Goal: Task Accomplishment & Management: Manage account settings

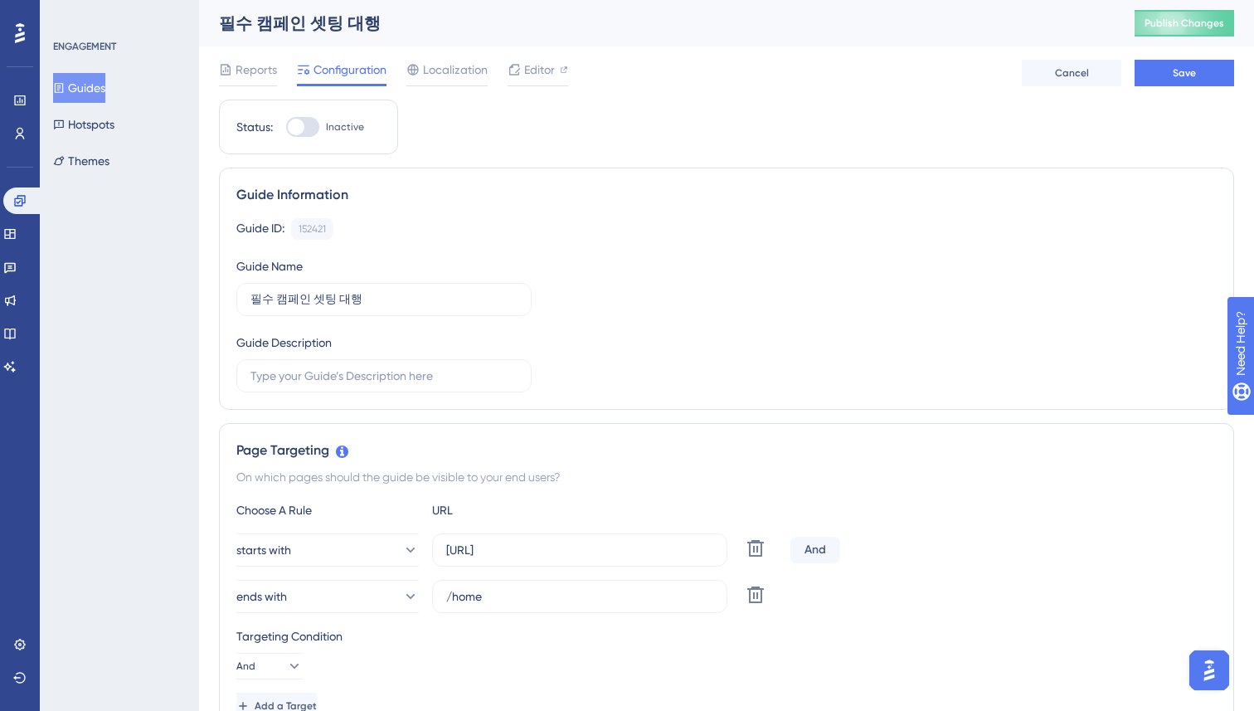
click at [198, 180] on div "ENGAGEMENT Guides Hotspots Themes" at bounding box center [119, 355] width 159 height 711
click at [236, 72] on span "Reports" at bounding box center [255, 70] width 41 height 20
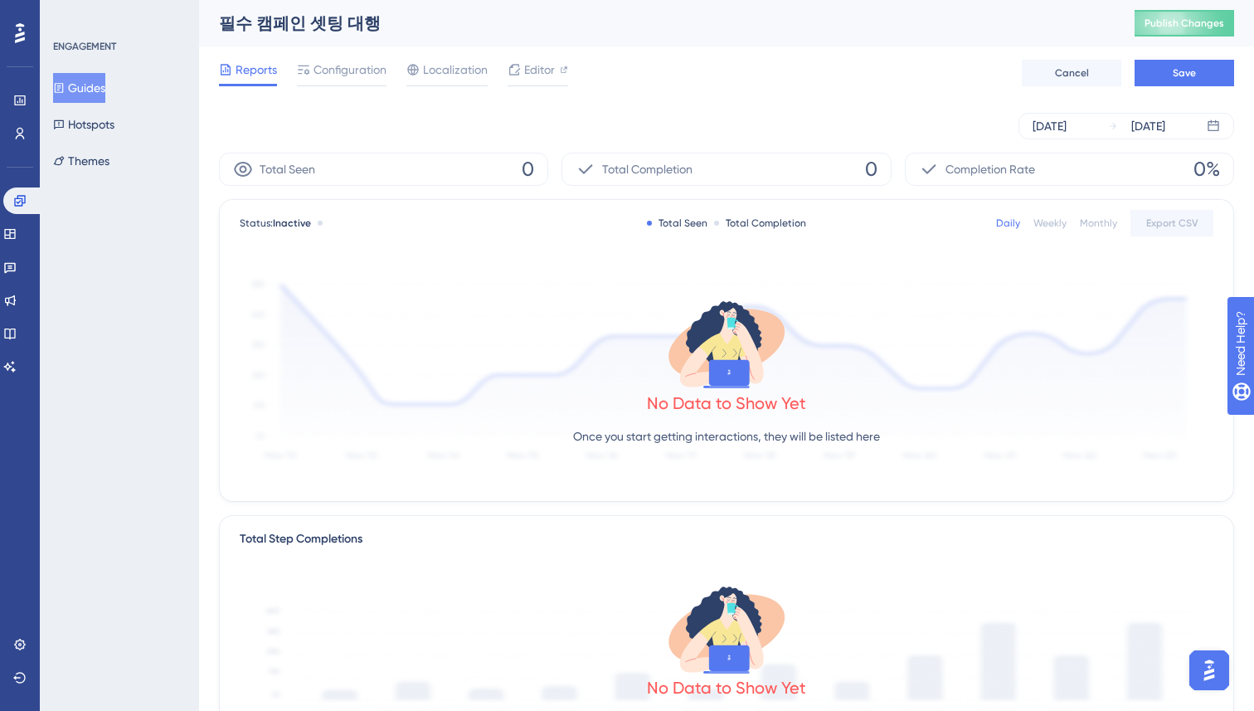
click at [96, 84] on button "Guides" at bounding box center [79, 88] width 52 height 30
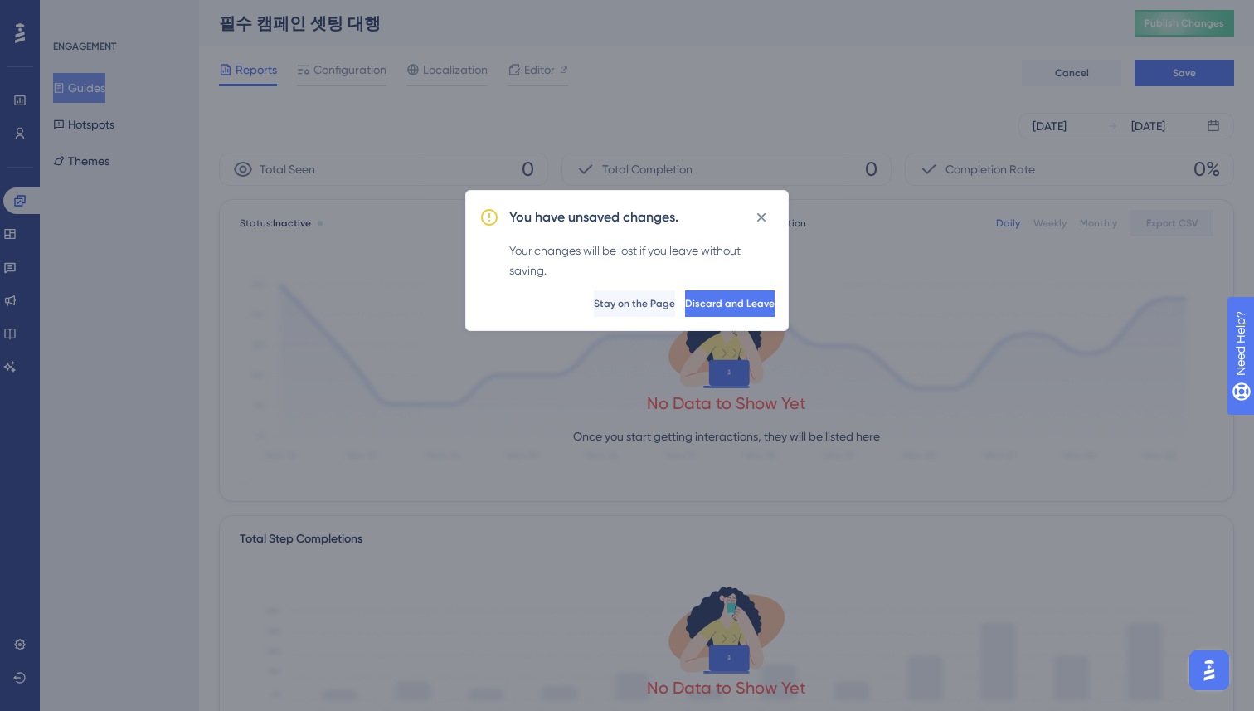
click at [750, 231] on div "You have unsaved changes. Your changes will be lost if you leave without saving…" at bounding box center [626, 260] width 323 height 141
click at [762, 221] on icon at bounding box center [761, 217] width 17 height 17
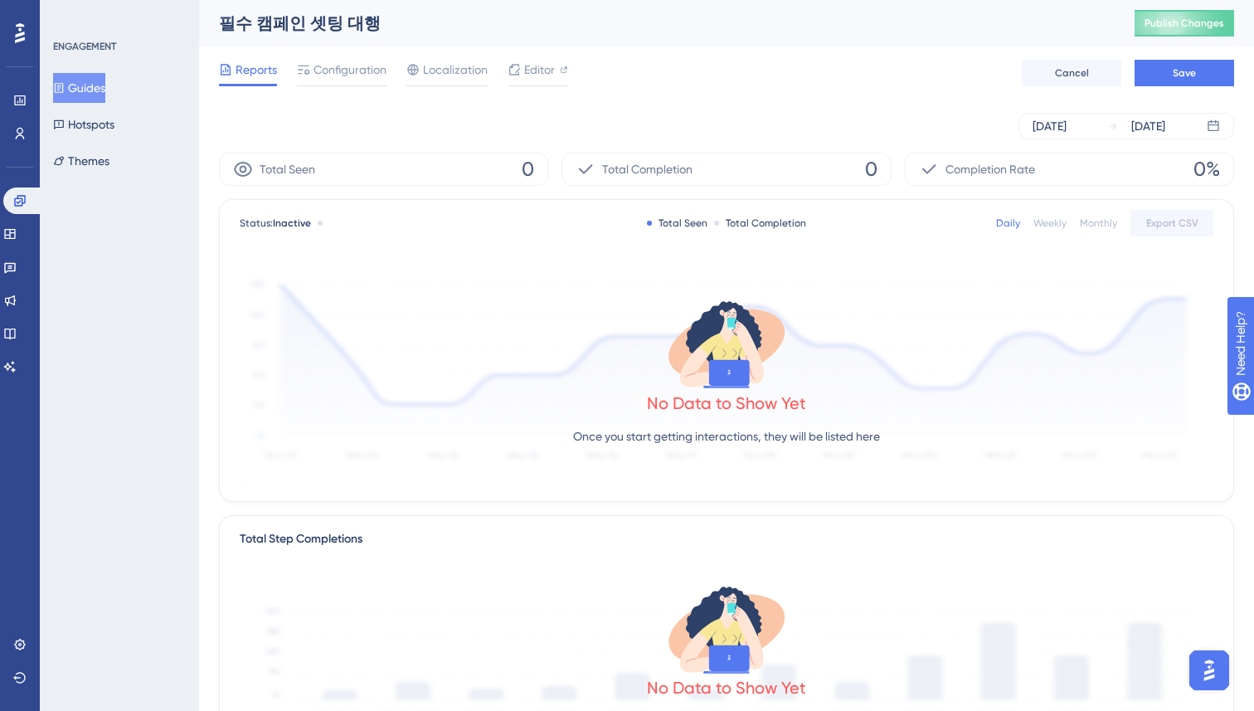
click at [391, 111] on div "[DATE] [DATE]" at bounding box center [726, 126] width 1015 height 53
click at [336, 51] on div "Reports Configuration Localization Editor Cancel Save" at bounding box center [726, 72] width 1015 height 53
click at [335, 73] on span "Configuration" at bounding box center [349, 70] width 73 height 20
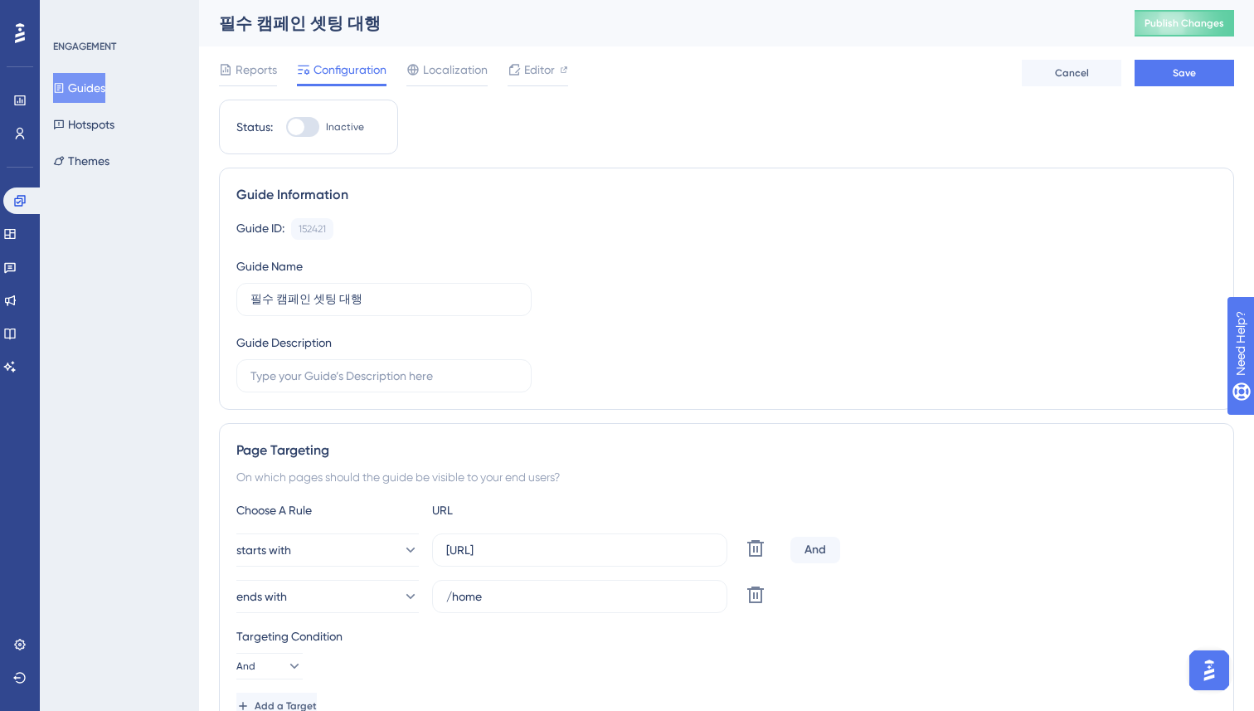
click at [1059, 71] on span "Cancel" at bounding box center [1072, 72] width 34 height 13
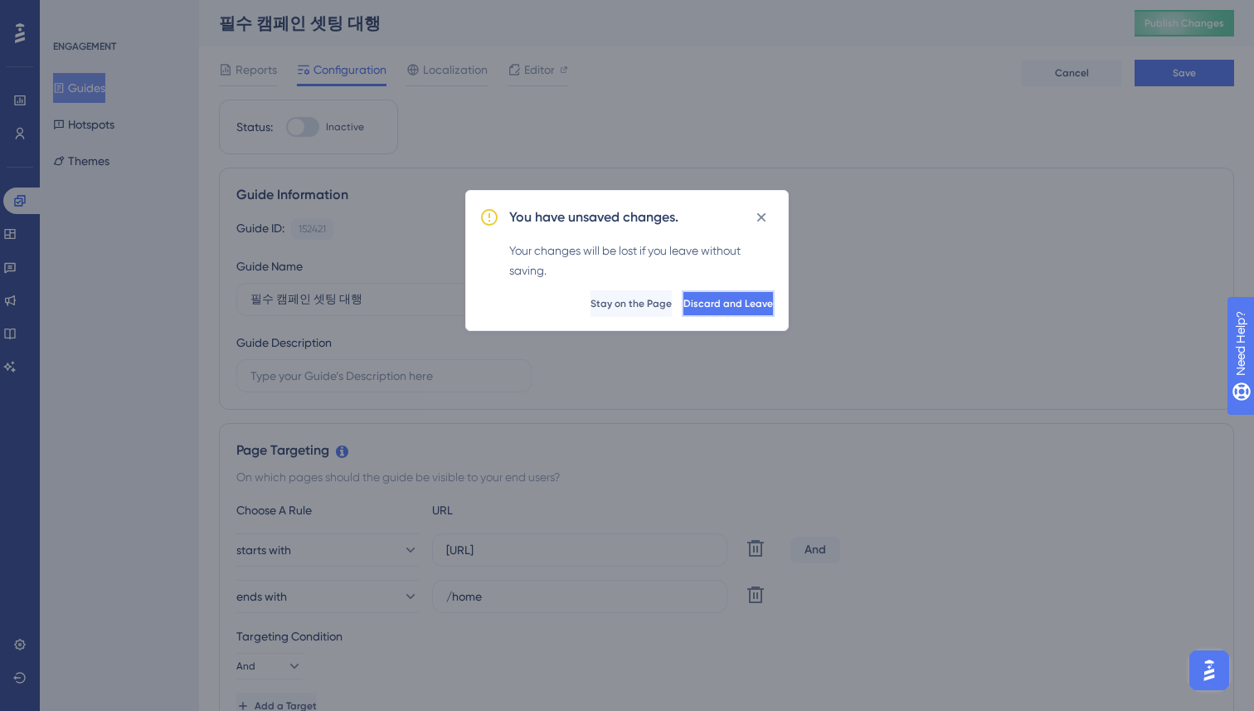
click at [697, 309] on span "Discard and Leave" at bounding box center [728, 303] width 90 height 13
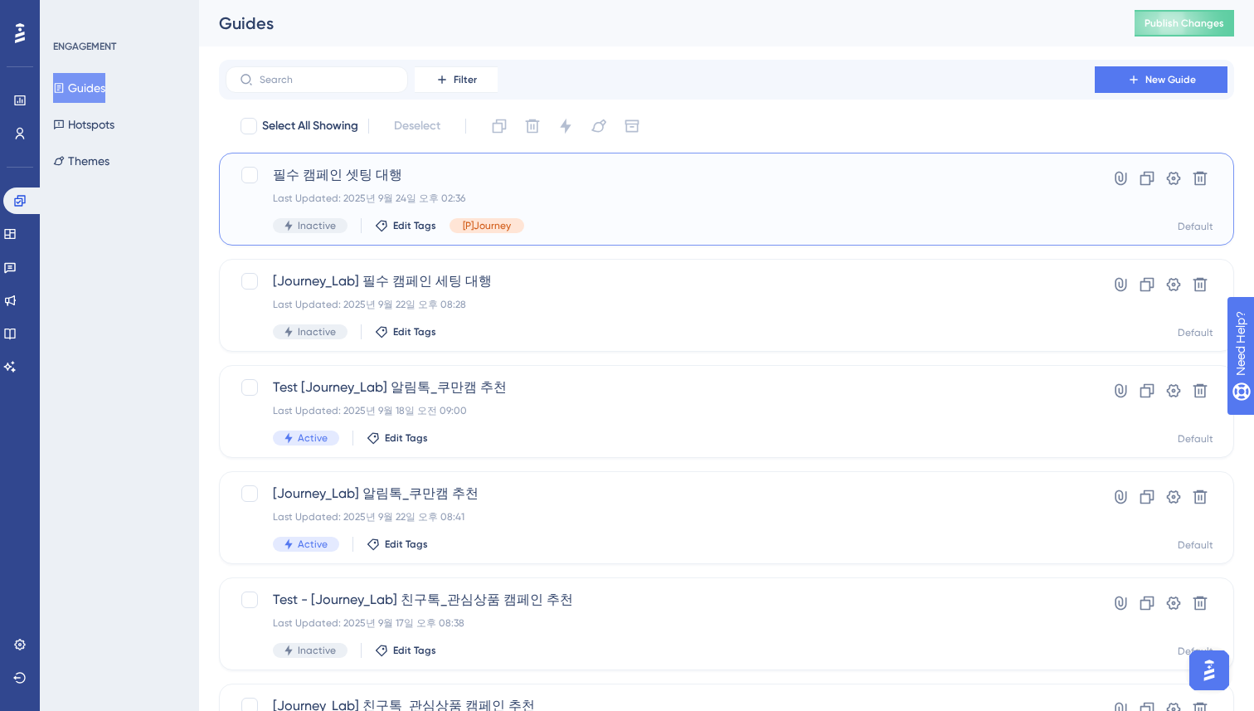
click at [575, 190] on div "필수 캠페인 셋팅 대행 Last Updated: 2025년 9월 24일 오후 02:36 Inactive Edit Tags [P]Journey" at bounding box center [660, 199] width 774 height 68
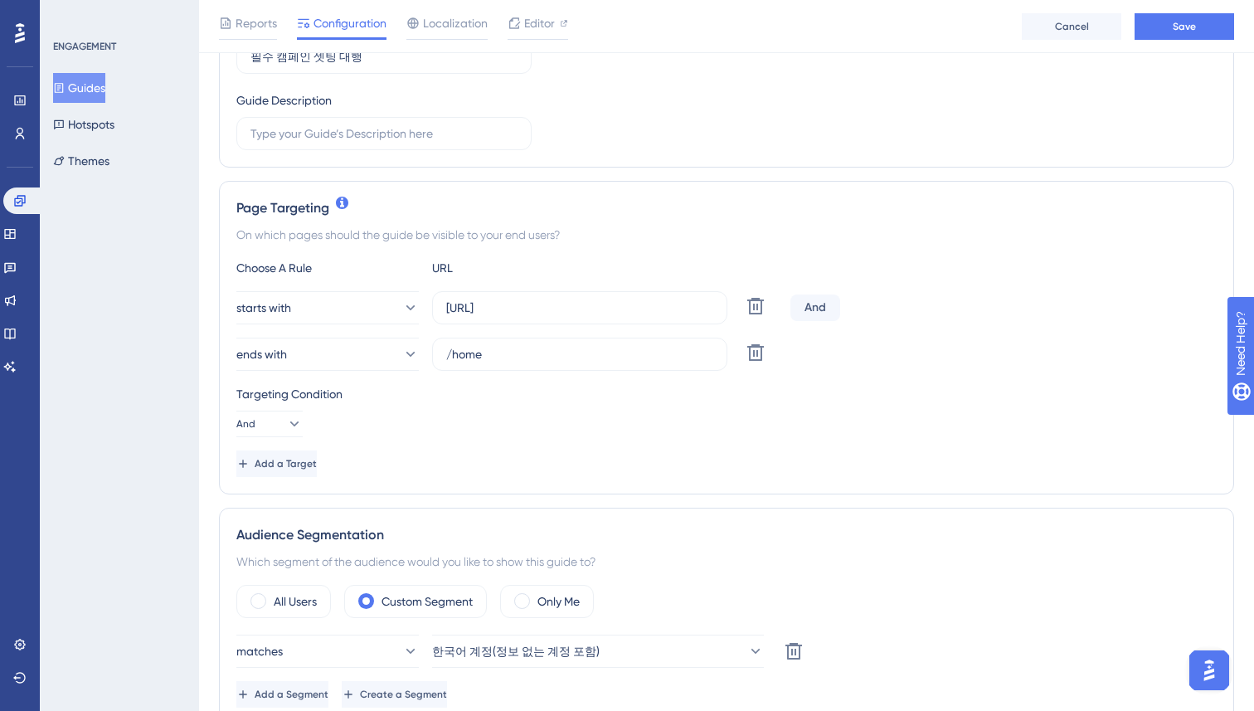
scroll to position [398, 0]
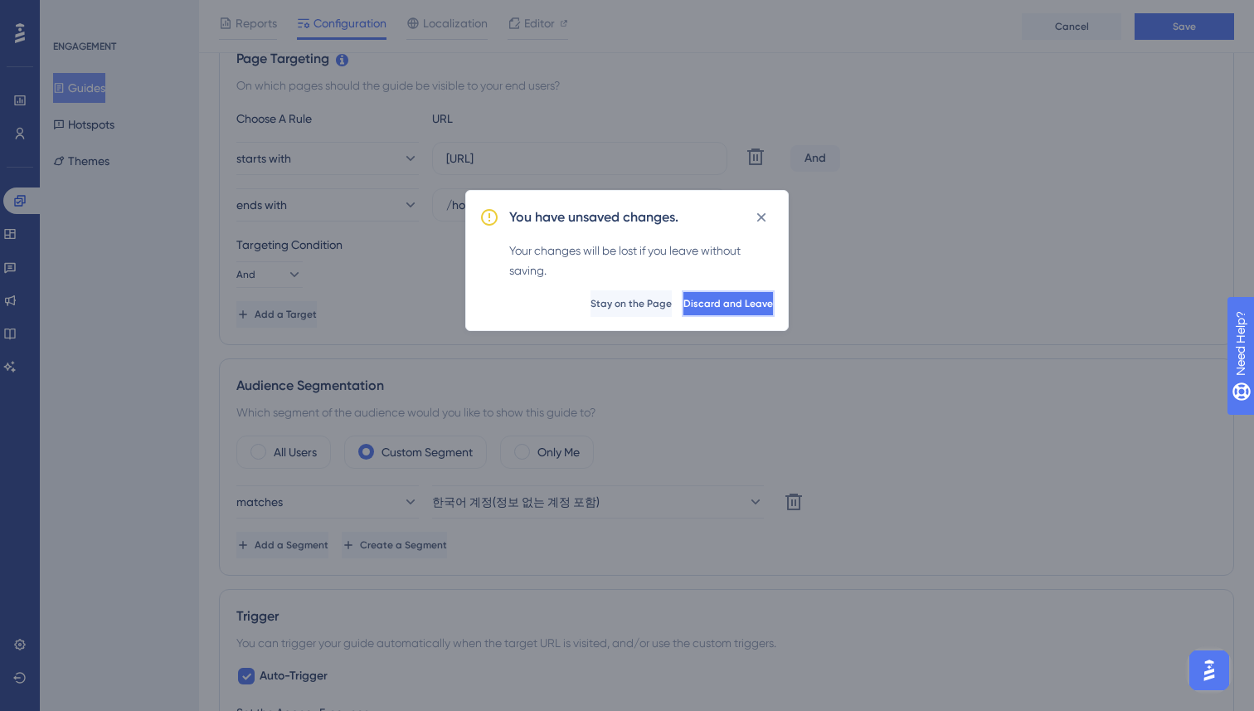
click at [683, 301] on span "Discard and Leave" at bounding box center [728, 303] width 90 height 13
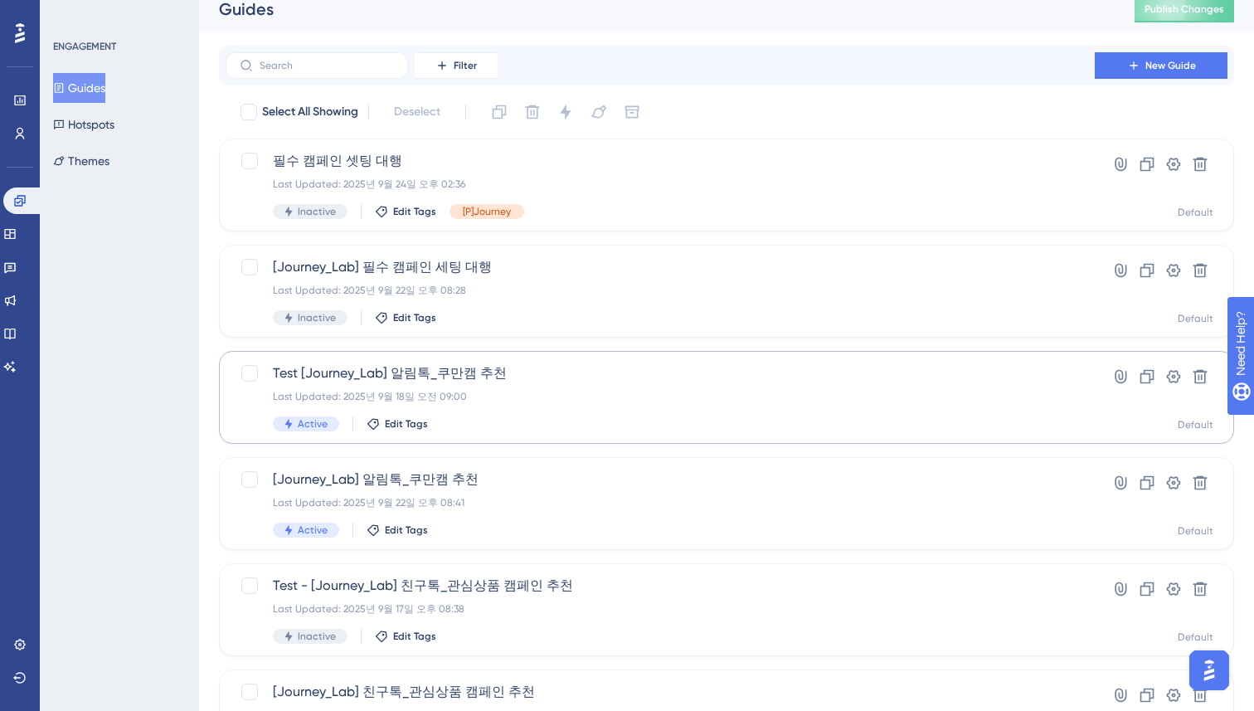
scroll to position [22, 0]
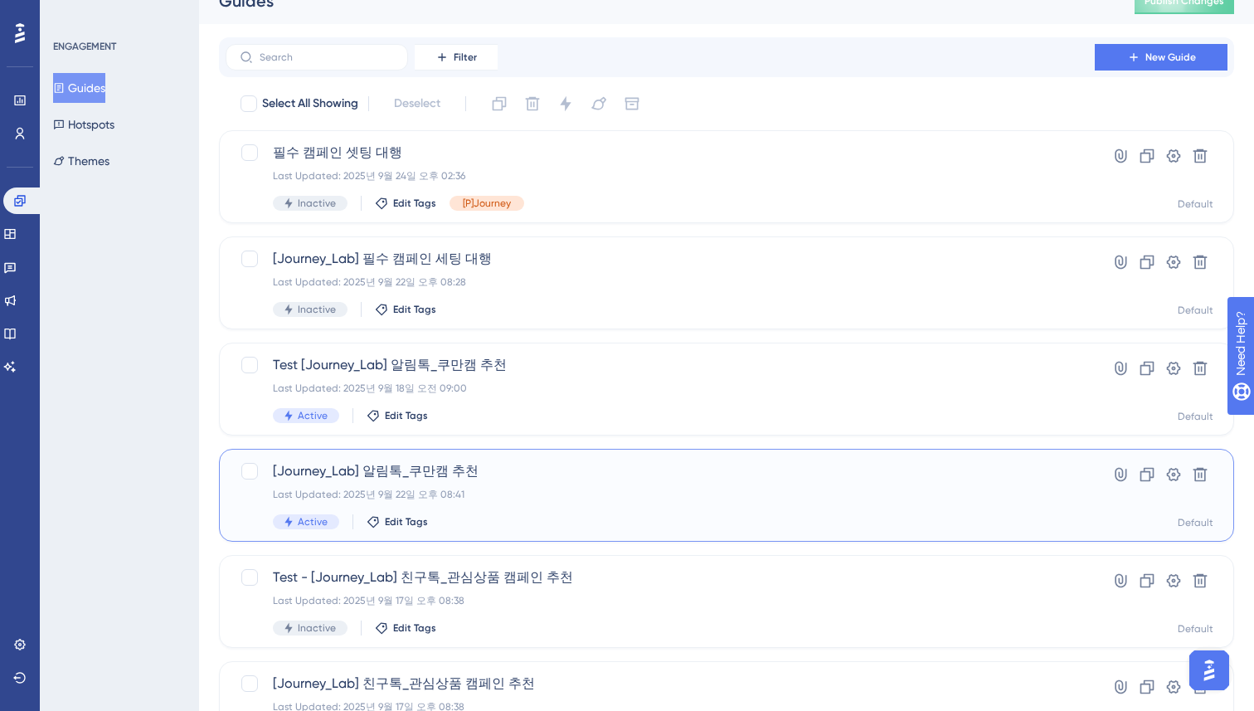
click at [533, 485] on div "[Journey_Lab] 알림톡_쿠만캠 추천 Last Updated: 2025년 9월 22일 오후 08:41 Active Edit Tags" at bounding box center [660, 495] width 774 height 68
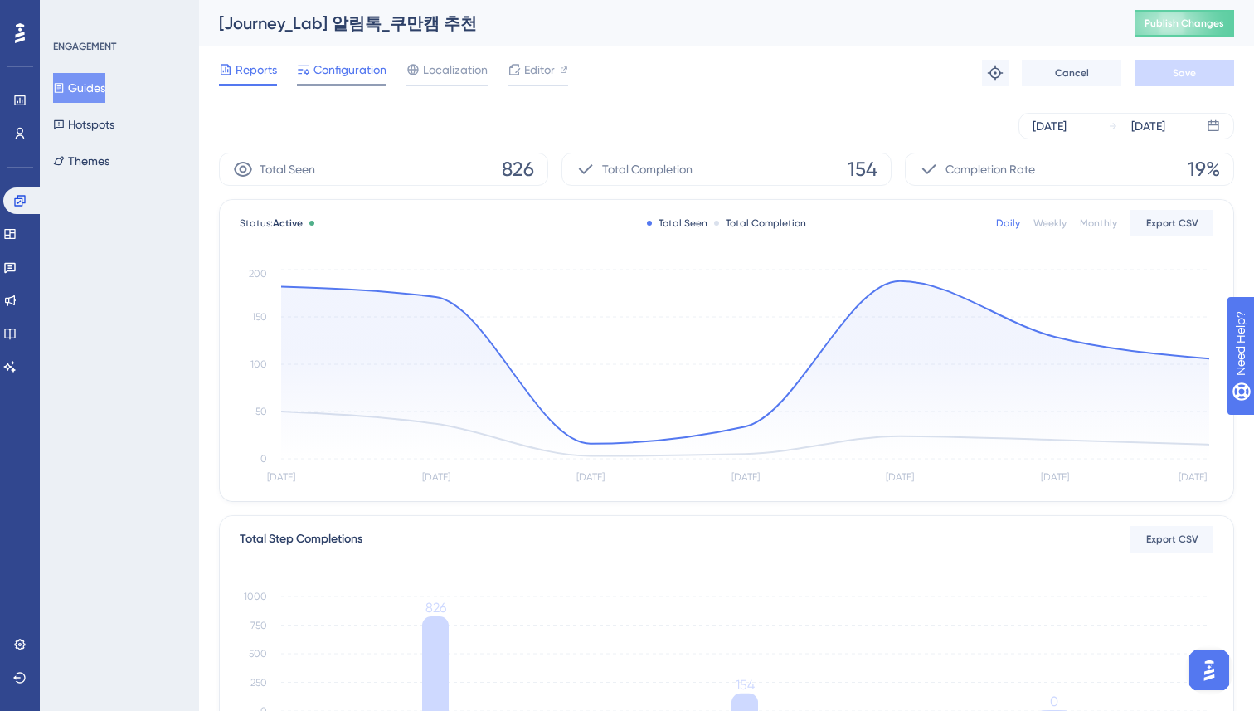
click at [344, 83] on div "Configuration" at bounding box center [342, 73] width 90 height 27
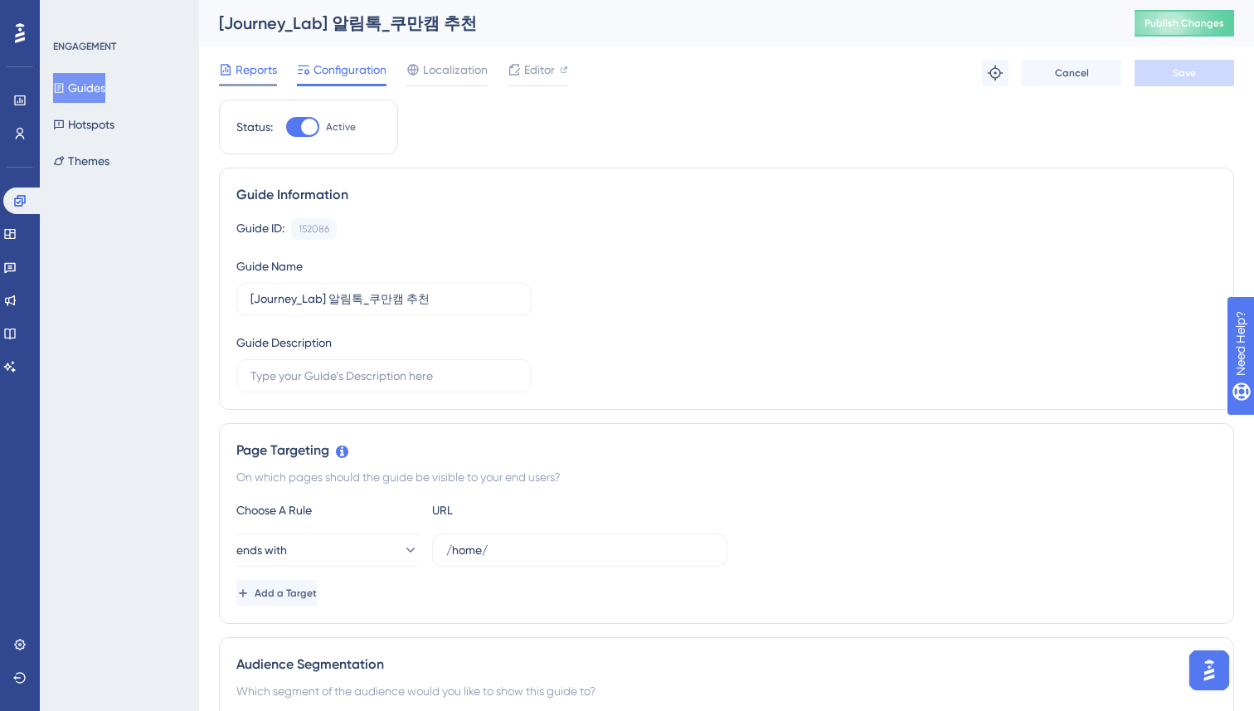
click at [252, 70] on span "Reports" at bounding box center [255, 70] width 41 height 20
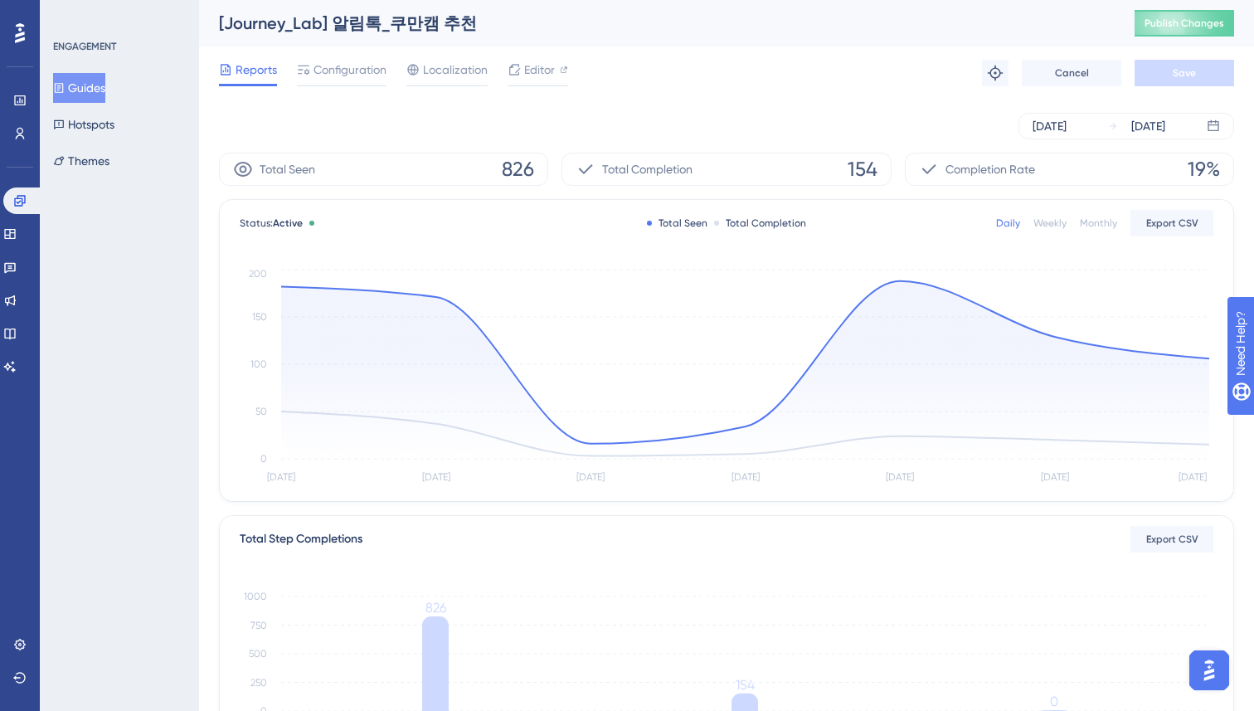
click at [206, 142] on div "Performance Users Engagement Widgets Feedback Product Updates Knowledge Base AI…" at bounding box center [726, 569] width 1055 height 1138
click at [95, 80] on button "Guides" at bounding box center [79, 88] width 52 height 30
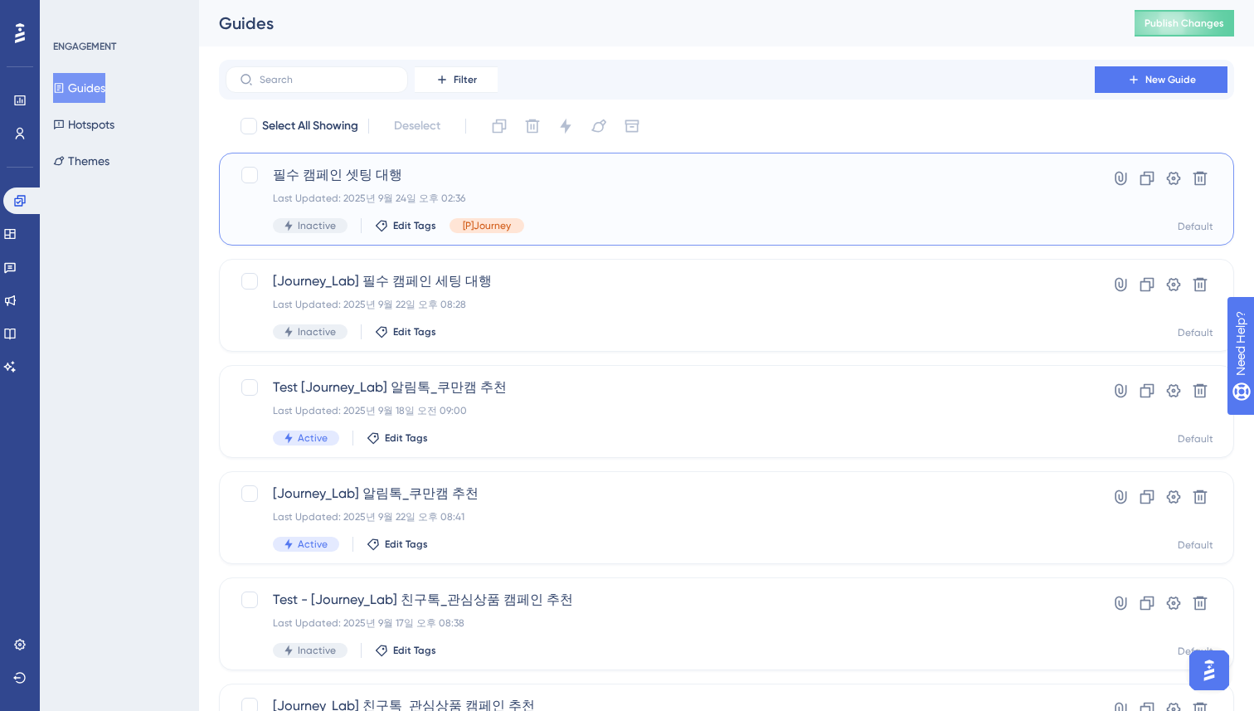
click at [596, 210] on div "필수 캠페인 셋팅 대행 Last Updated: 2025년 9월 24일 오후 02:36 Inactive Edit Tags [P]Journey" at bounding box center [660, 199] width 774 height 68
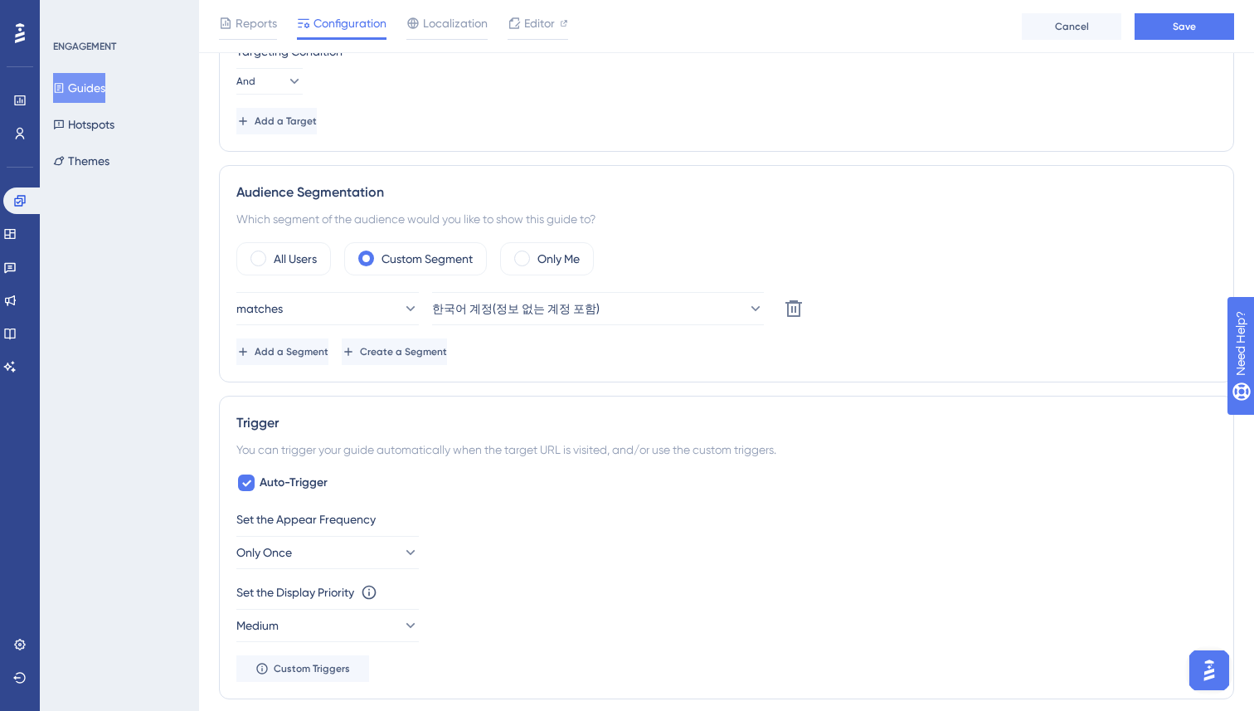
scroll to position [629, 0]
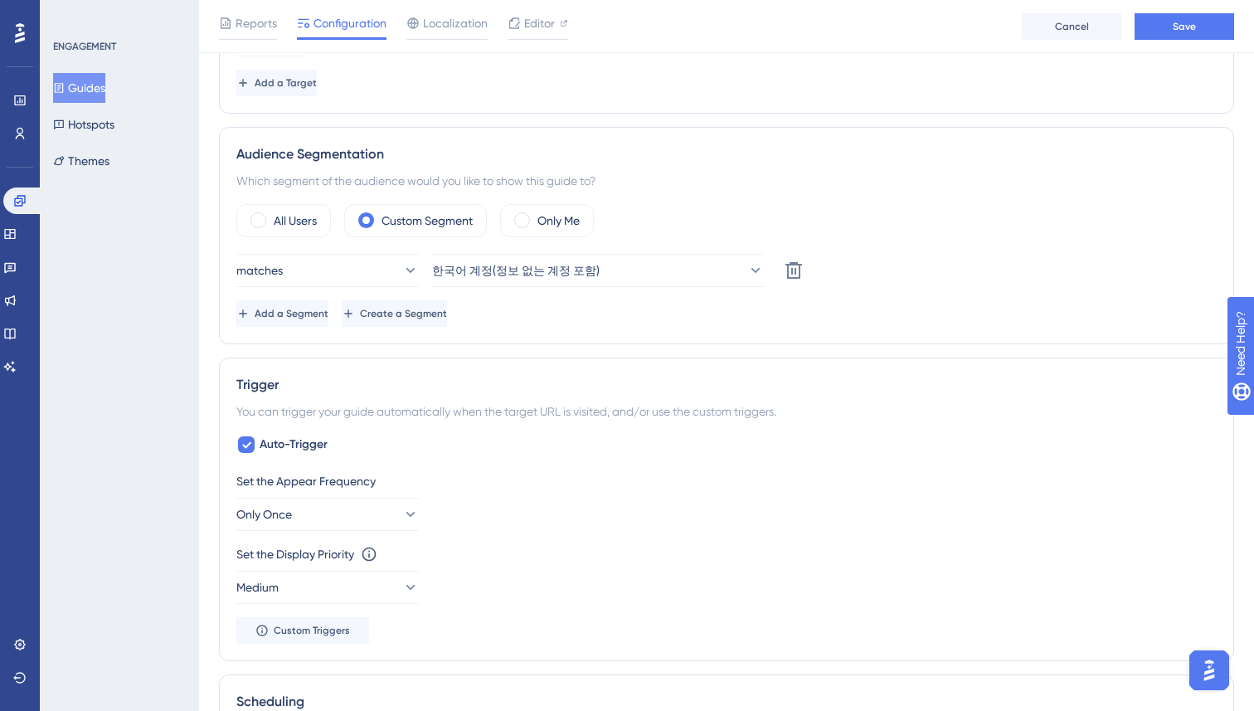
click at [379, 353] on div "Status: Inactive Guide Information Guide ID: 152421 Copy Guide Name 필수 캠페인 셋팅 대…" at bounding box center [726, 381] width 1015 height 1809
click at [330, 316] on span "Add a Segment" at bounding box center [293, 313] width 74 height 13
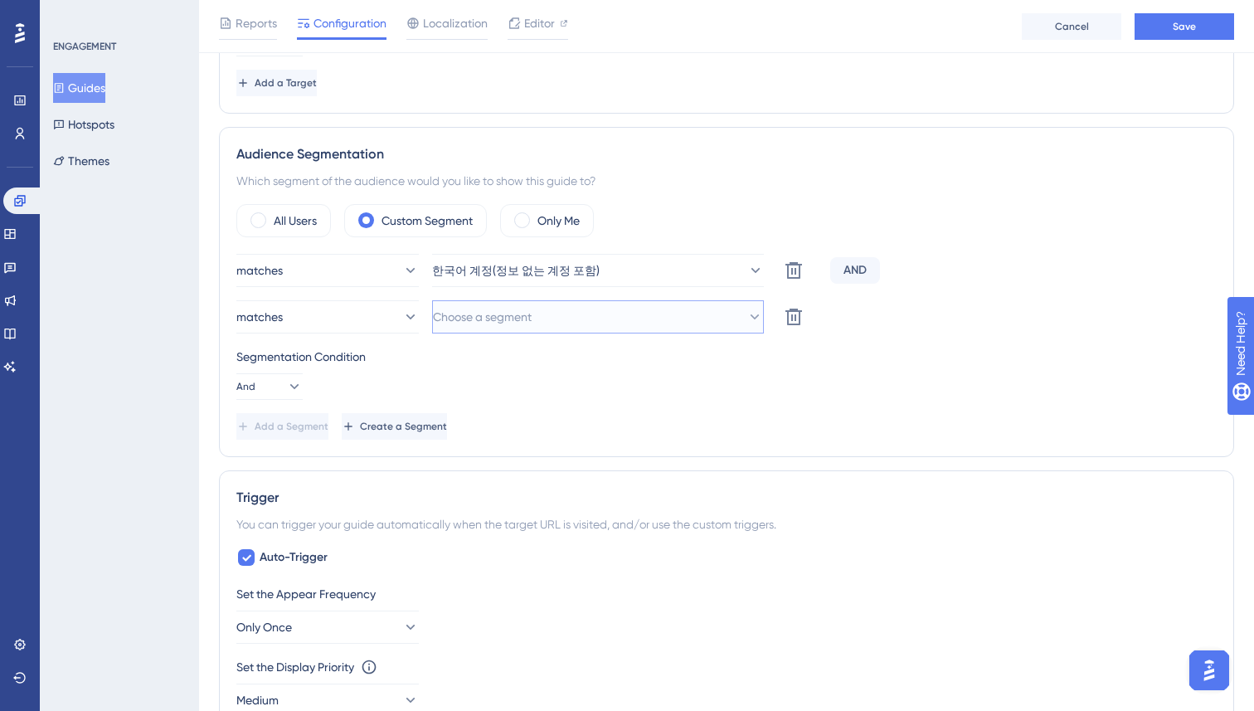
click at [695, 314] on button "Choose a segment" at bounding box center [598, 316] width 332 height 33
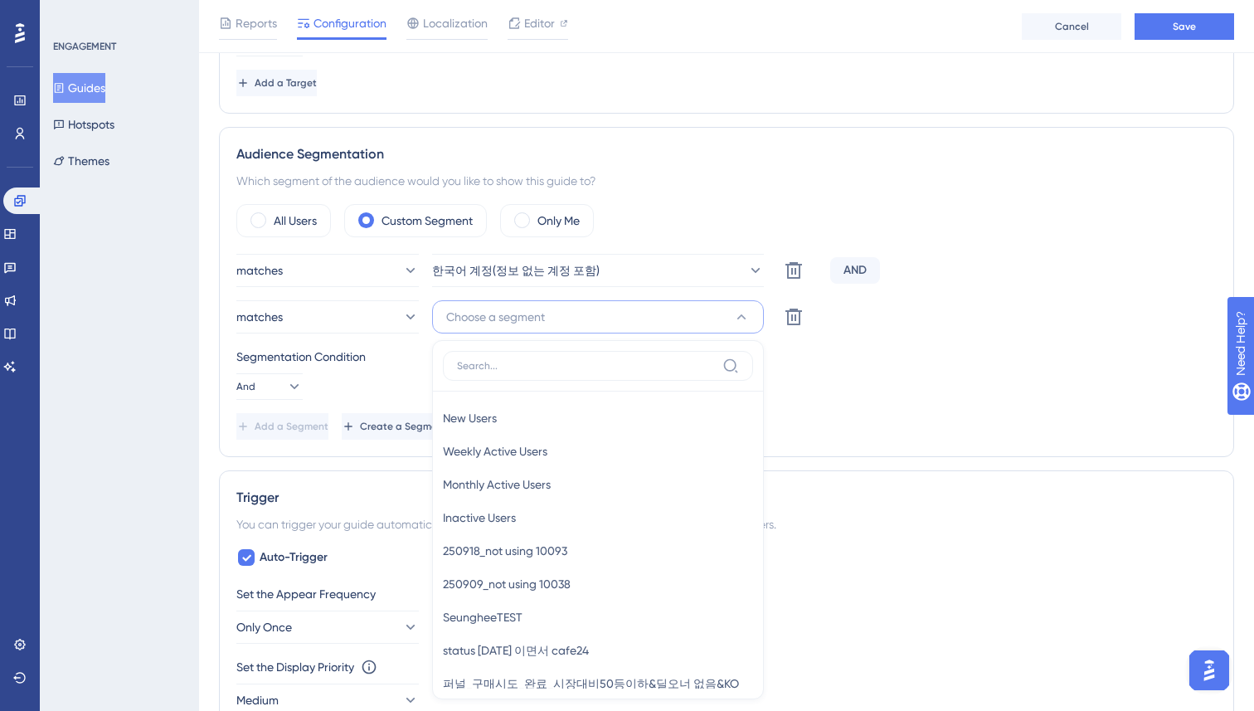
scroll to position [790, 0]
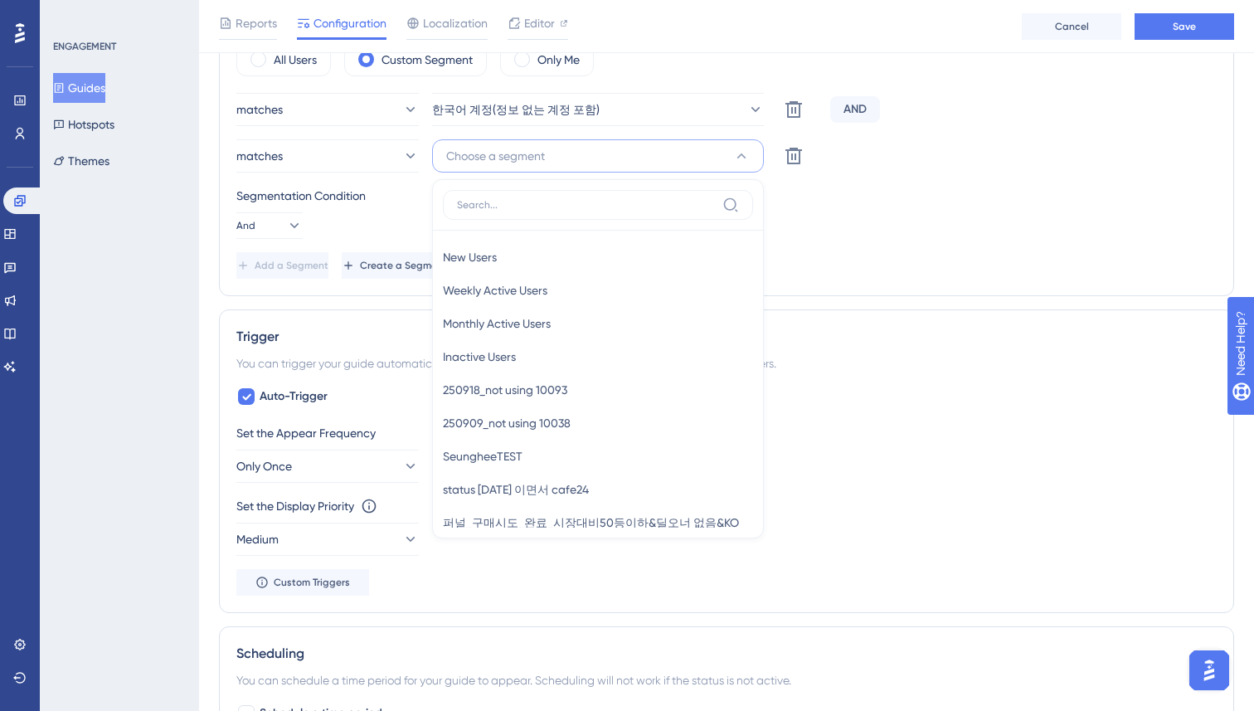
click at [512, 209] on input at bounding box center [586, 204] width 259 height 13
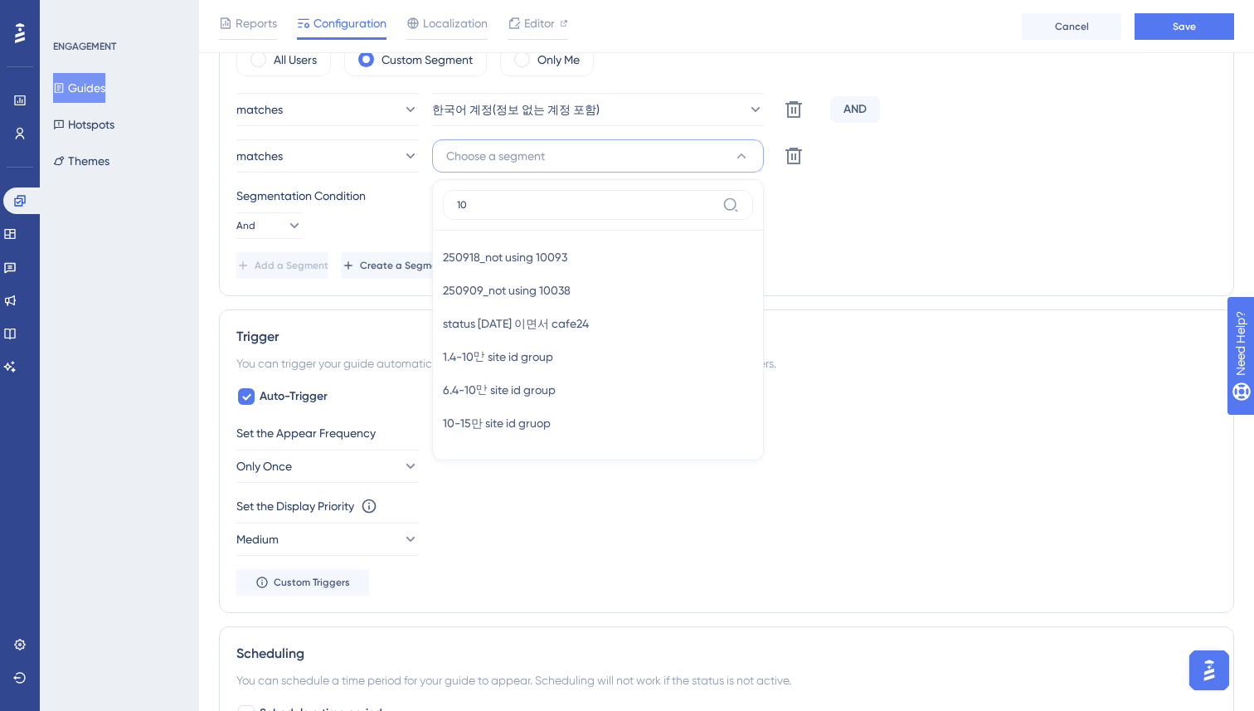
type input "1"
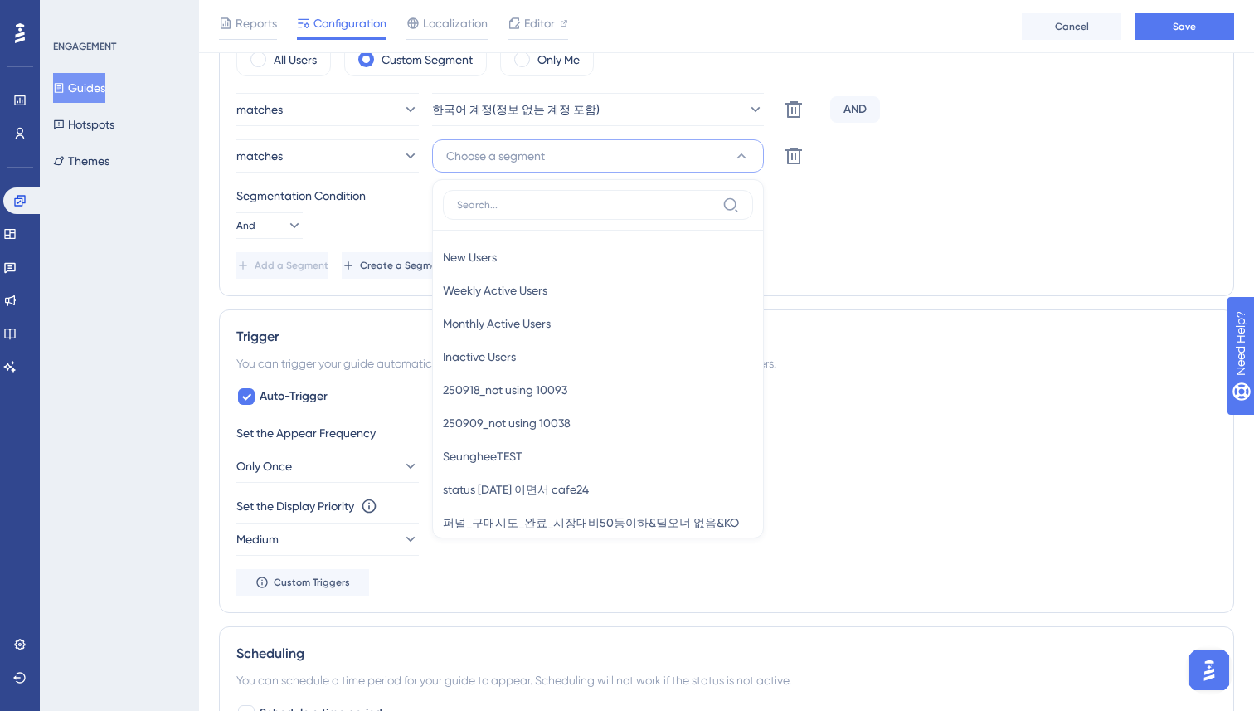
click at [148, 292] on div "ENGAGEMENT Guides Hotspots Themes" at bounding box center [119, 355] width 159 height 711
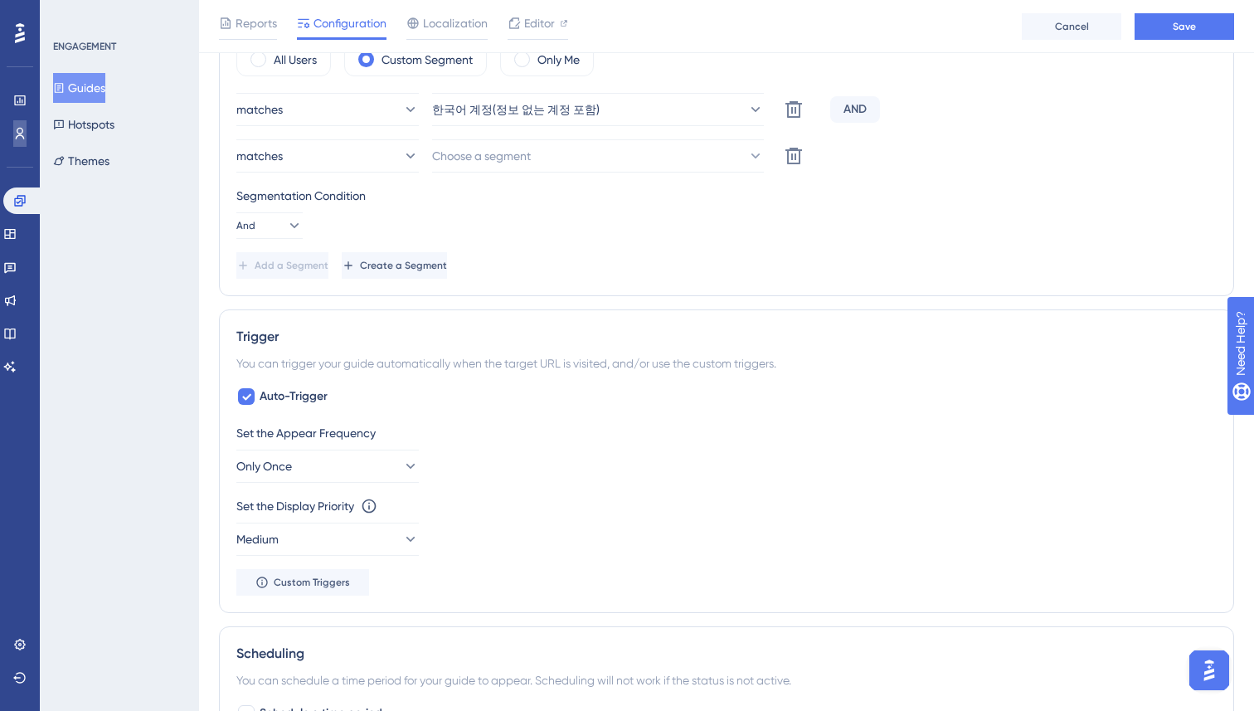
click at [23, 127] on icon at bounding box center [19, 133] width 13 height 13
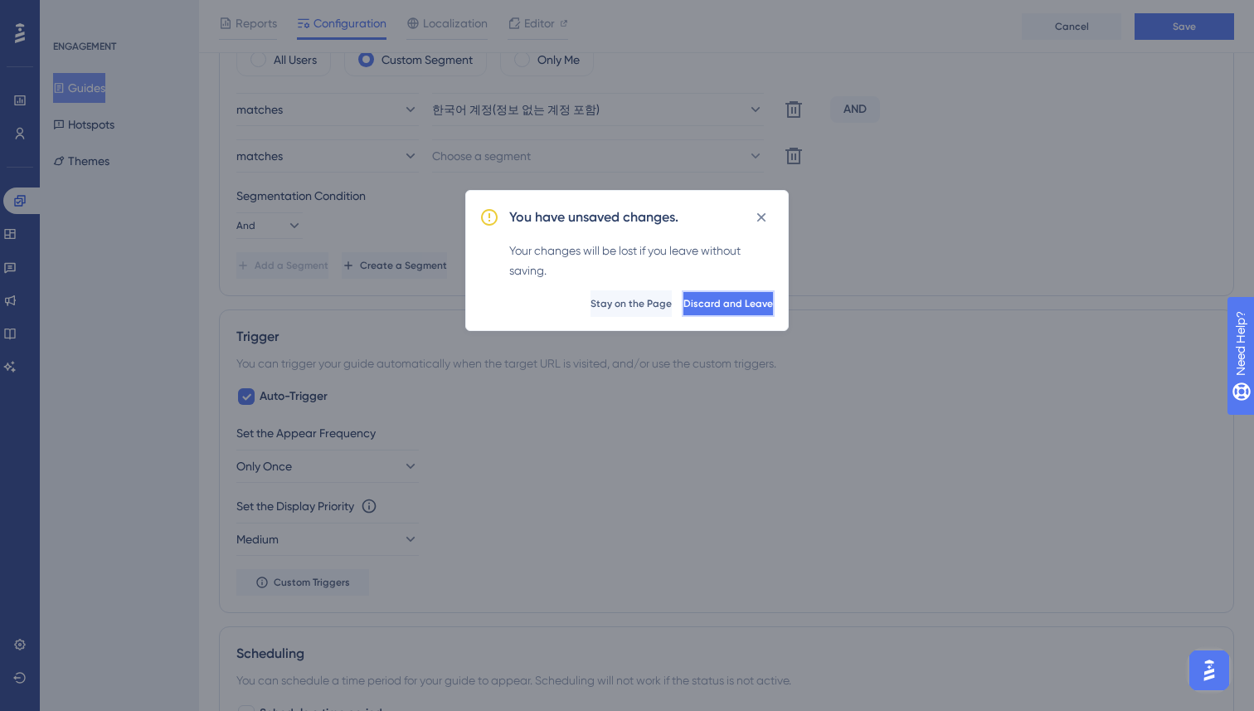
click at [697, 305] on span "Discard and Leave" at bounding box center [728, 303] width 90 height 13
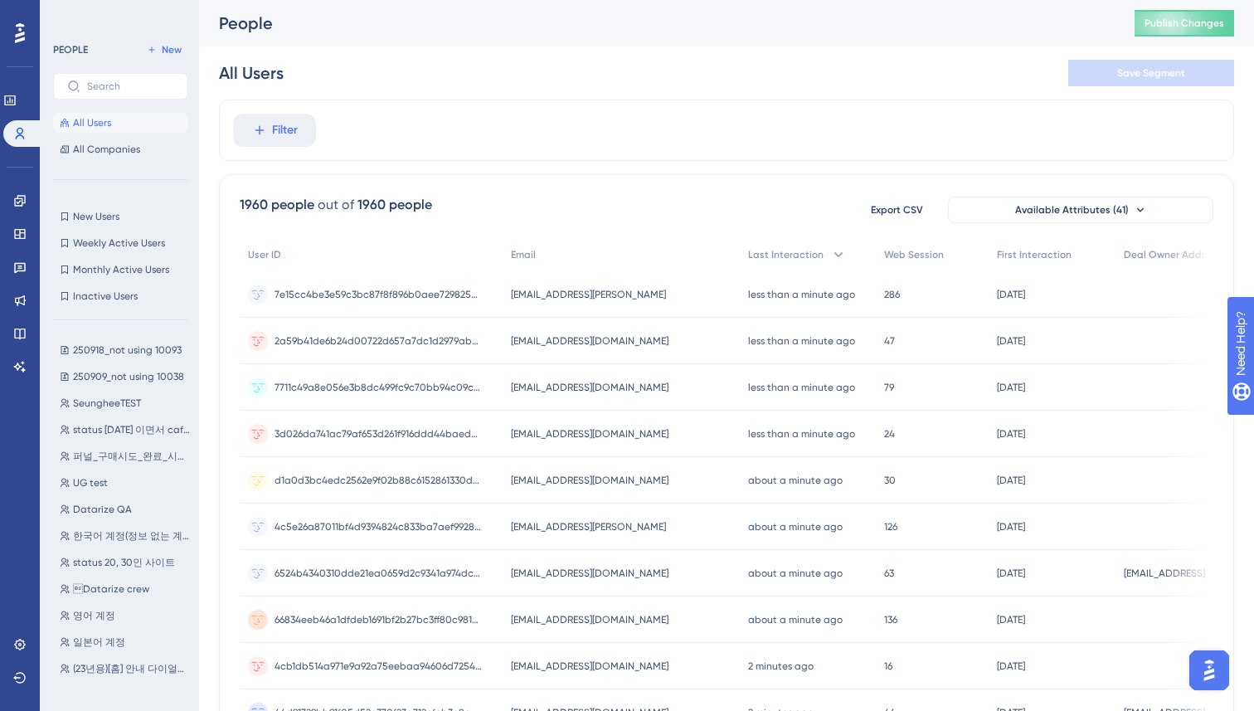
click at [219, 231] on div "1960 people out of 1960 people Export CSV Available Attributes (41) User ID Ema…" at bounding box center [726, 724] width 1015 height 1100
click at [260, 137] on icon at bounding box center [259, 130] width 15 height 15
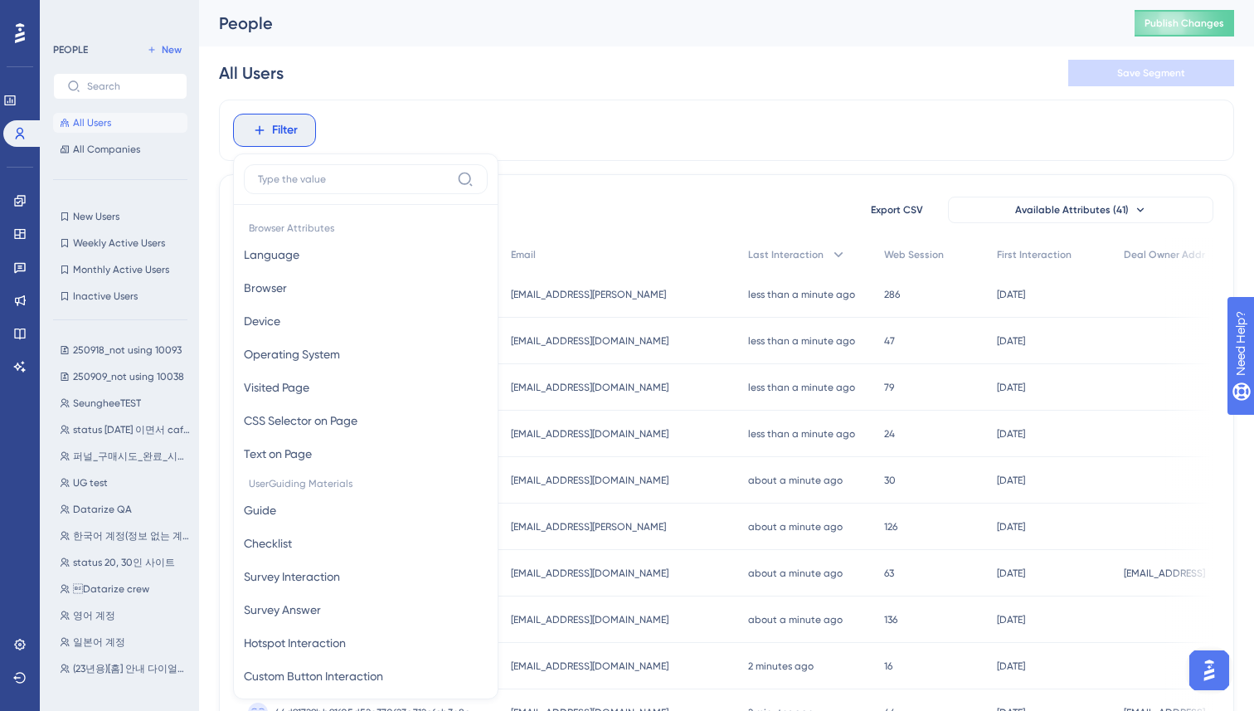
scroll to position [70, 0]
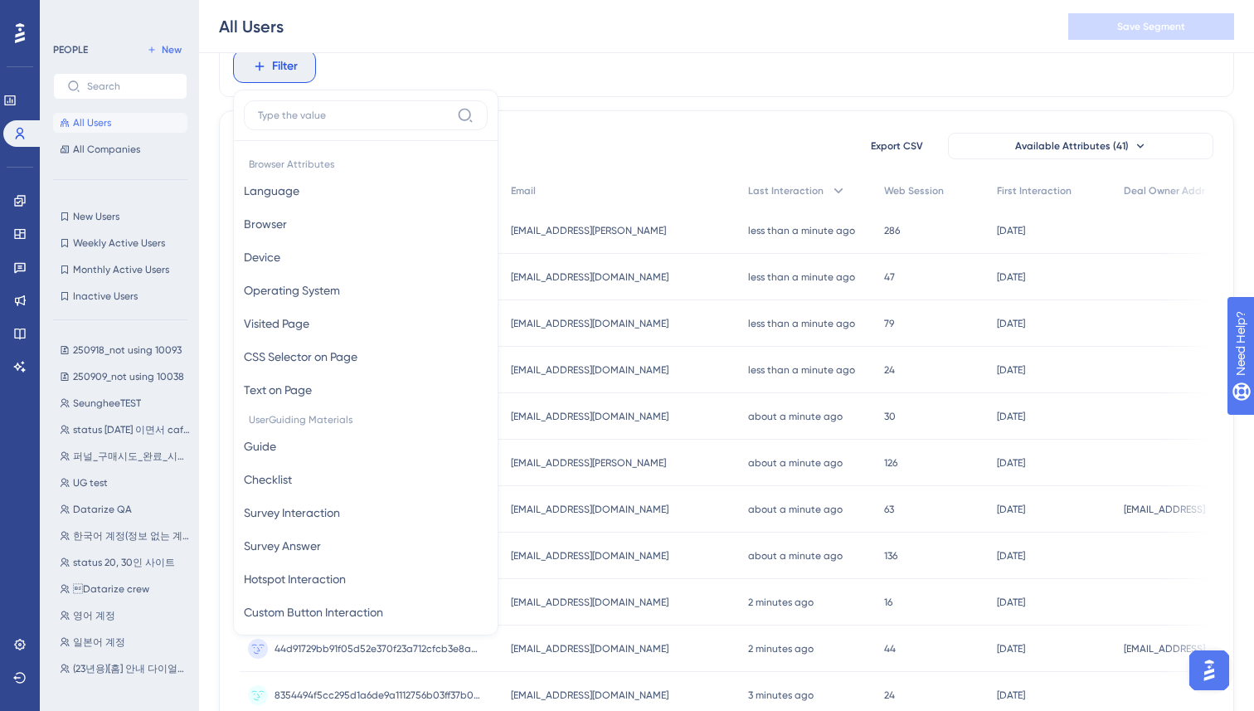
click at [355, 117] on input at bounding box center [354, 115] width 192 height 13
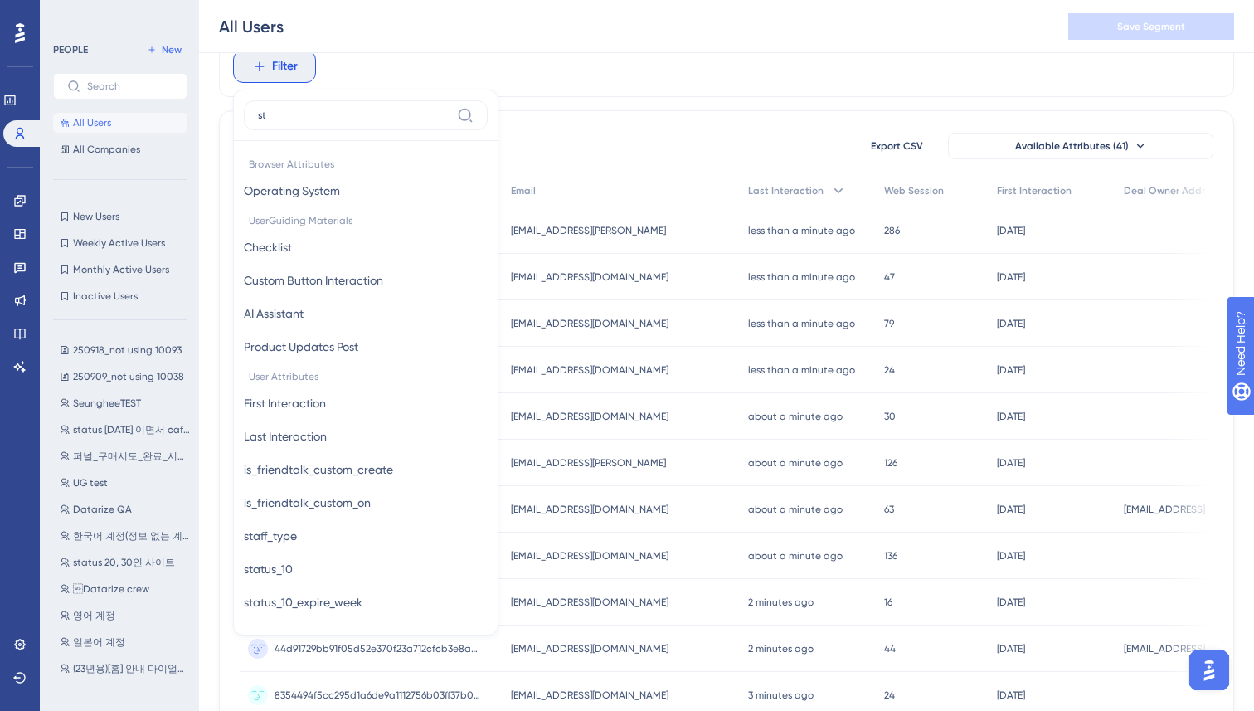
type input "s"
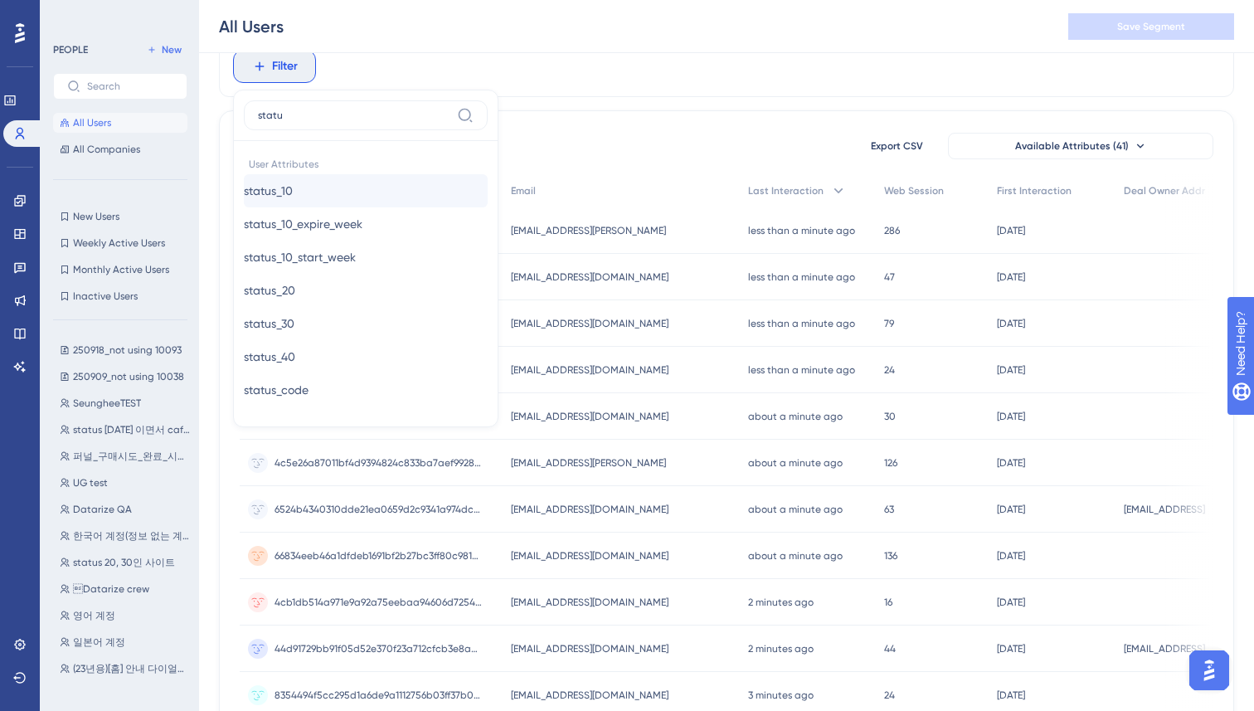
type input "statu"
click at [315, 189] on button "status_10 status_10" at bounding box center [366, 190] width 244 height 33
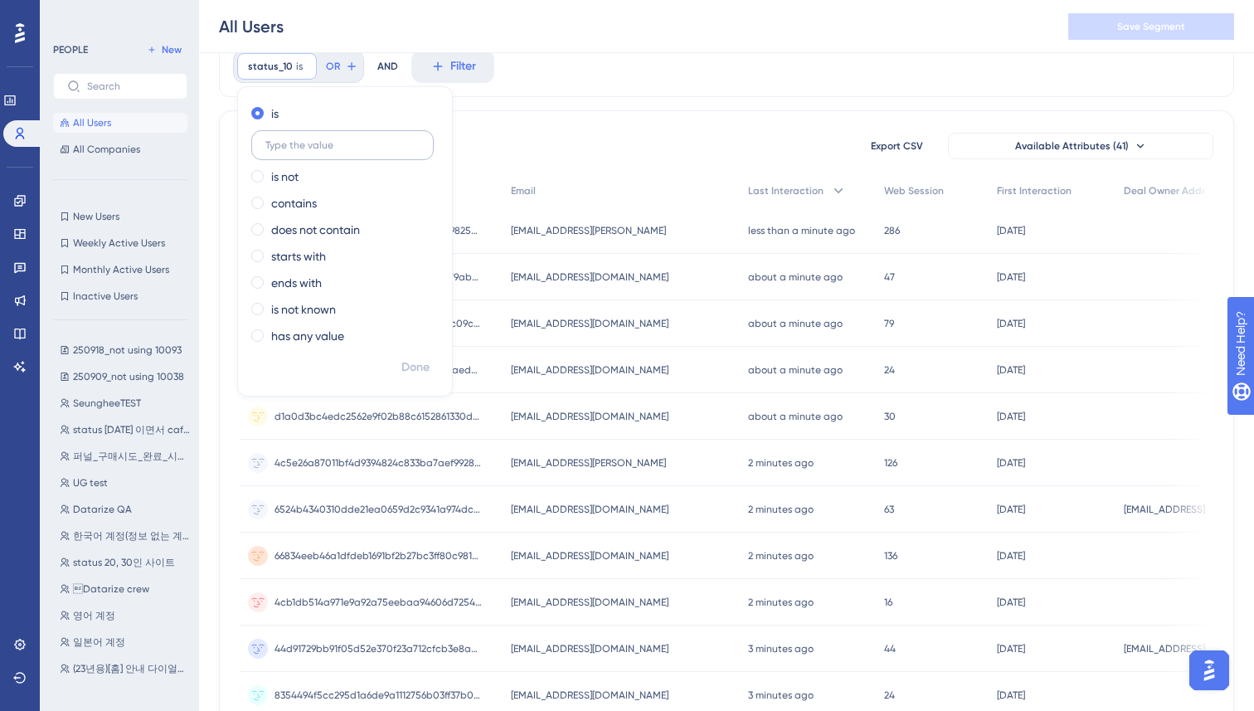
click at [324, 148] on input "text" at bounding box center [342, 145] width 154 height 12
click at [325, 148] on input "text" at bounding box center [342, 145] width 154 height 12
click at [96, 432] on span "status [DATE] 이면서 cafe24" at bounding box center [132, 429] width 118 height 13
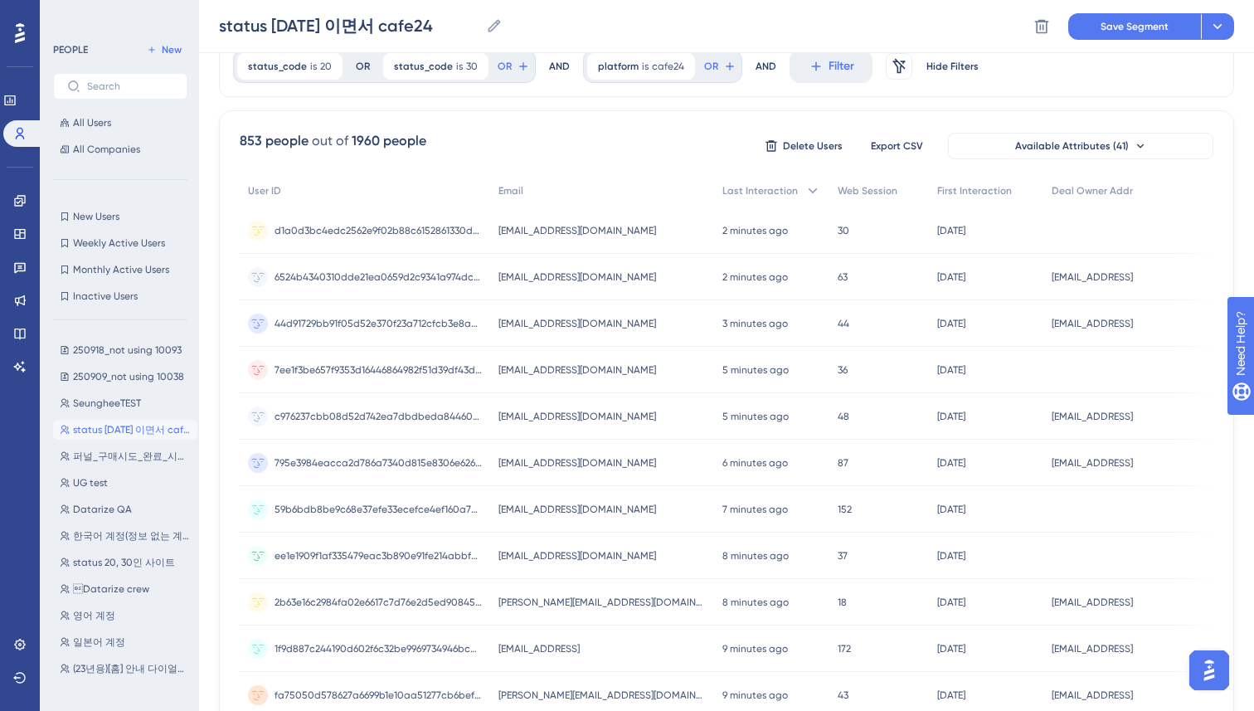
scroll to position [0, 0]
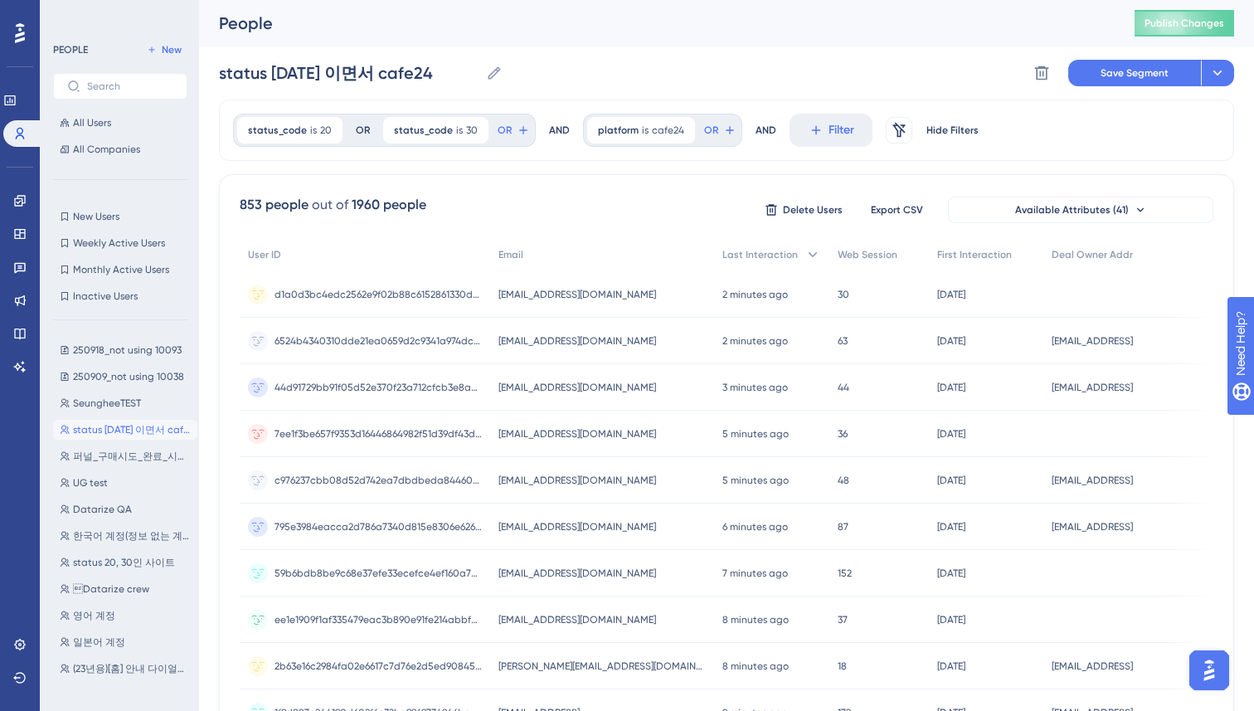
click at [172, 62] on div "PEOPLE New All Users All Companies" at bounding box center [120, 99] width 134 height 119
click at [178, 38] on div "PEOPLE New All Users All Companies New Users New Users Weekly Active Users Week…" at bounding box center [119, 355] width 159 height 711
click at [172, 47] on span "New" at bounding box center [172, 49] width 20 height 13
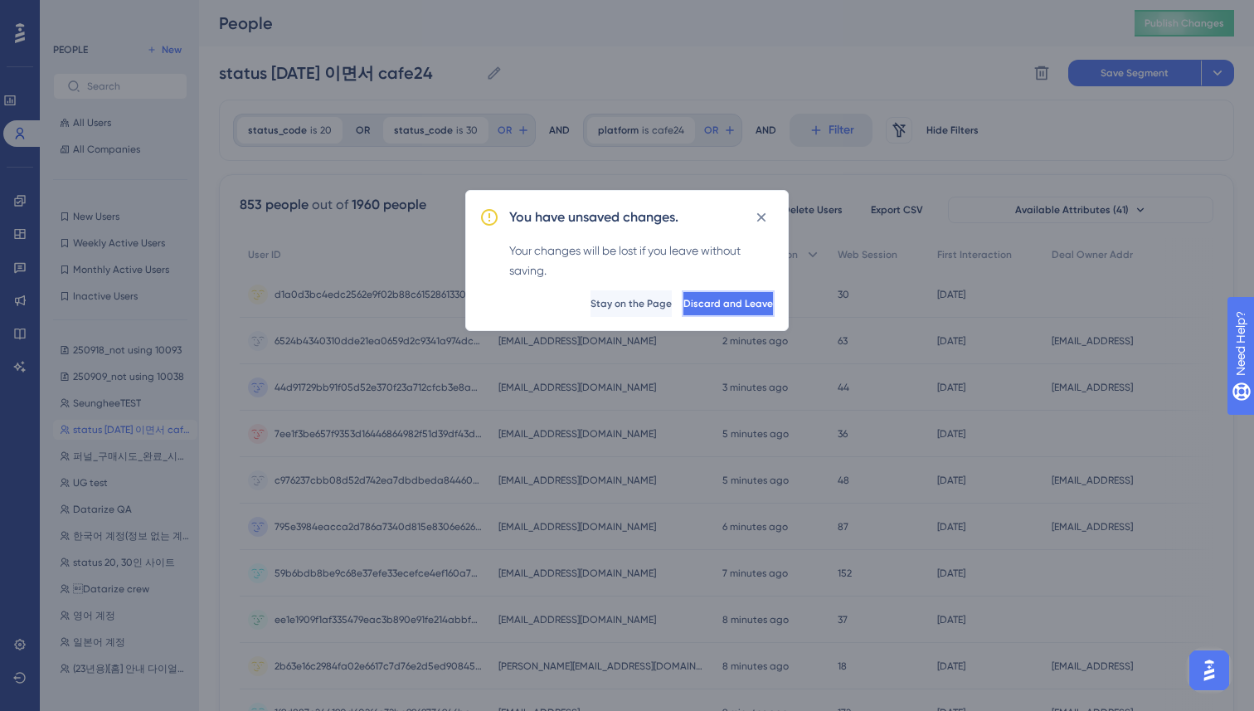
click at [708, 294] on button "Discard and Leave" at bounding box center [728, 303] width 93 height 27
type input "New Segment"
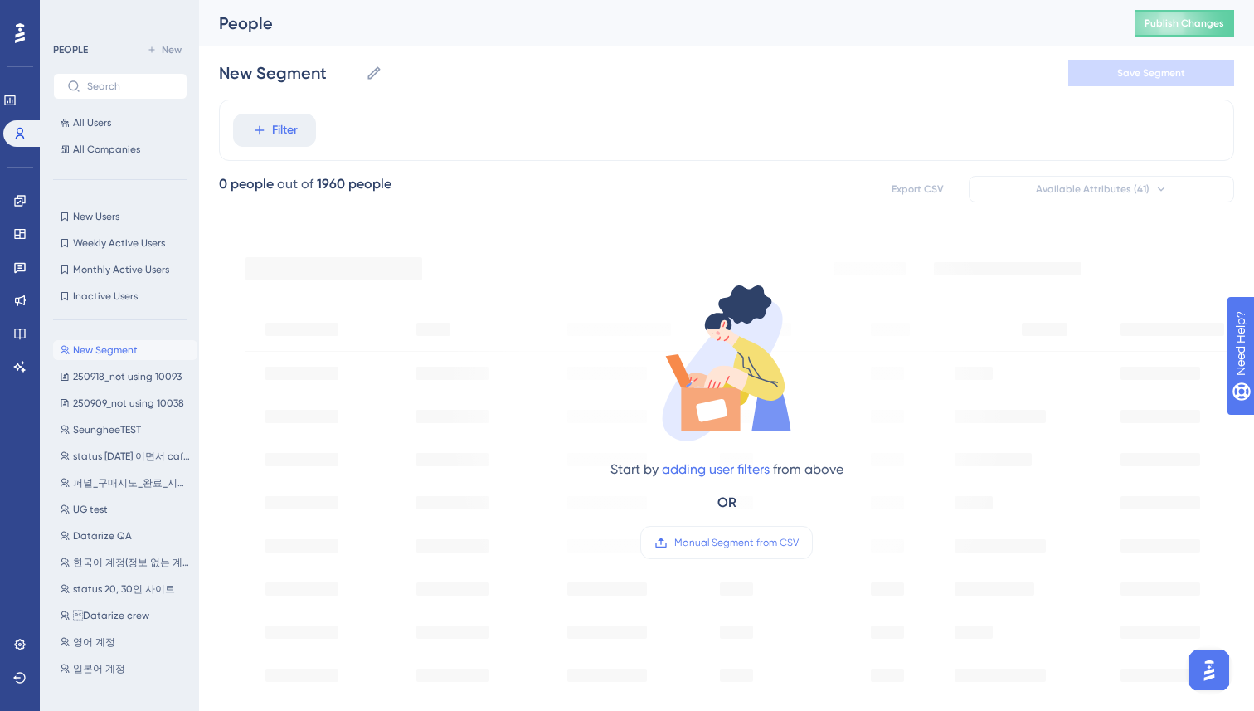
click at [271, 151] on div "Filter" at bounding box center [726, 130] width 1015 height 61
click at [284, 124] on span "Filter" at bounding box center [285, 130] width 26 height 20
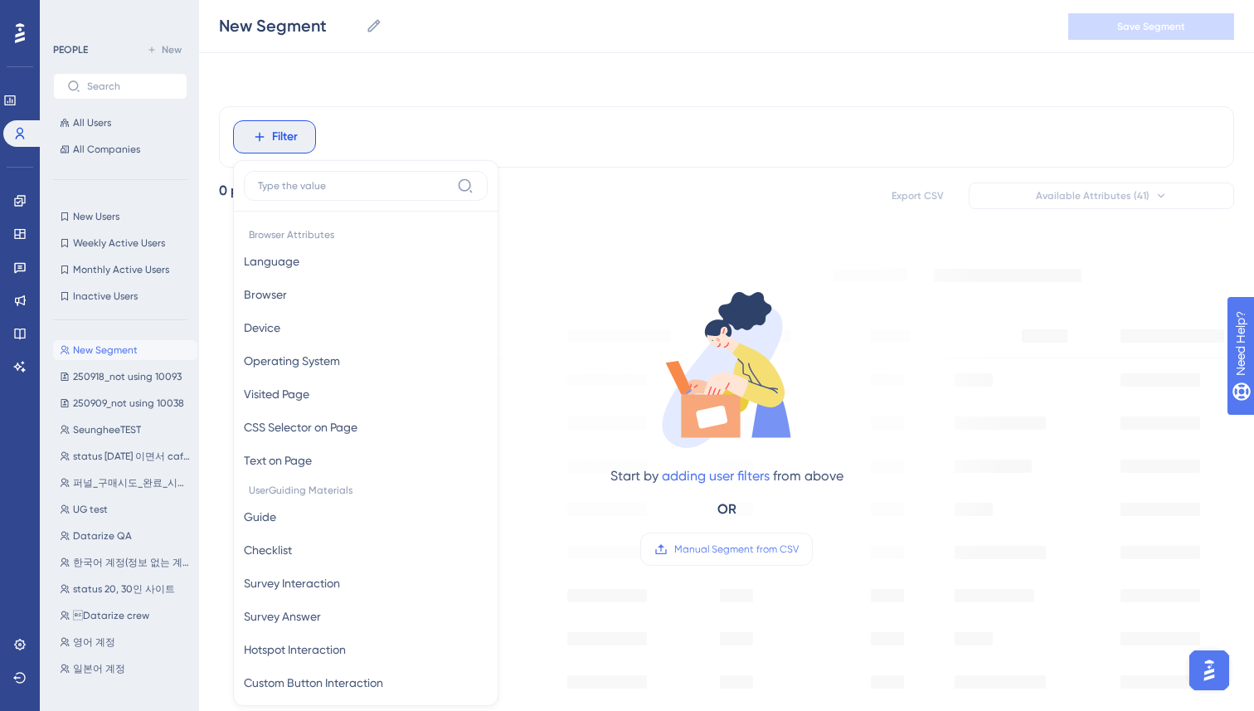
scroll to position [70, 0]
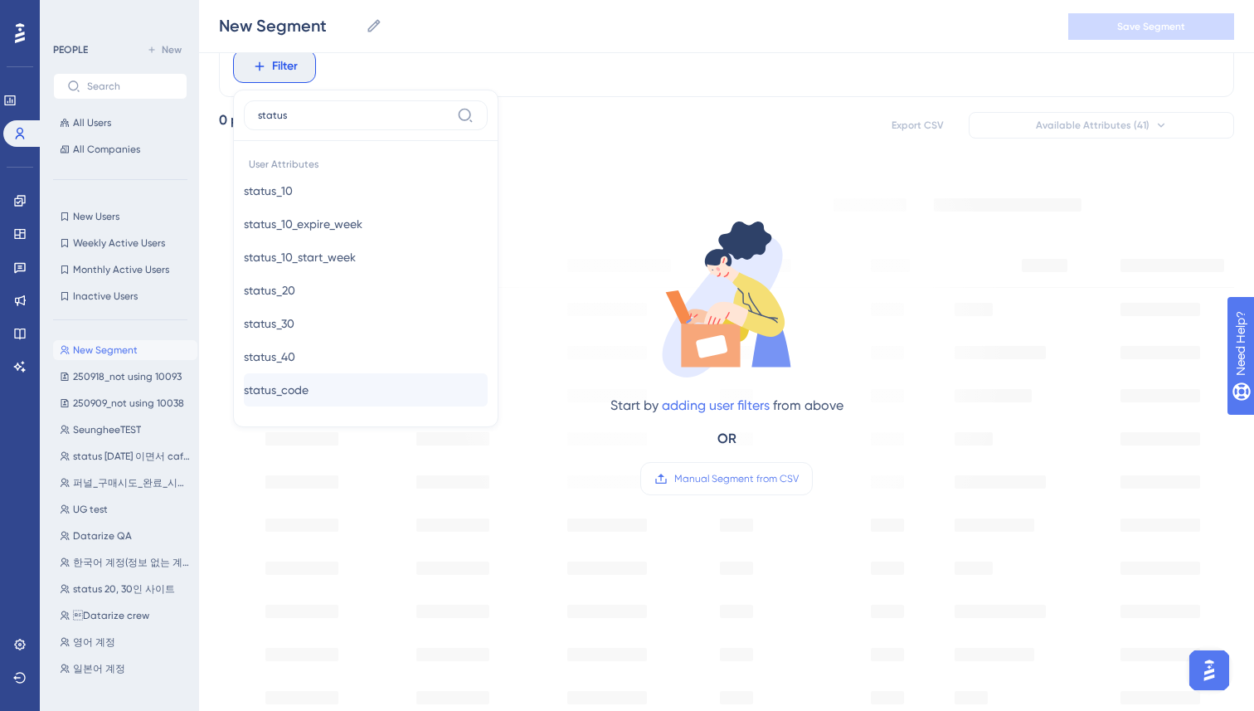
type input "status"
click at [308, 390] on span "status_code" at bounding box center [276, 390] width 65 height 20
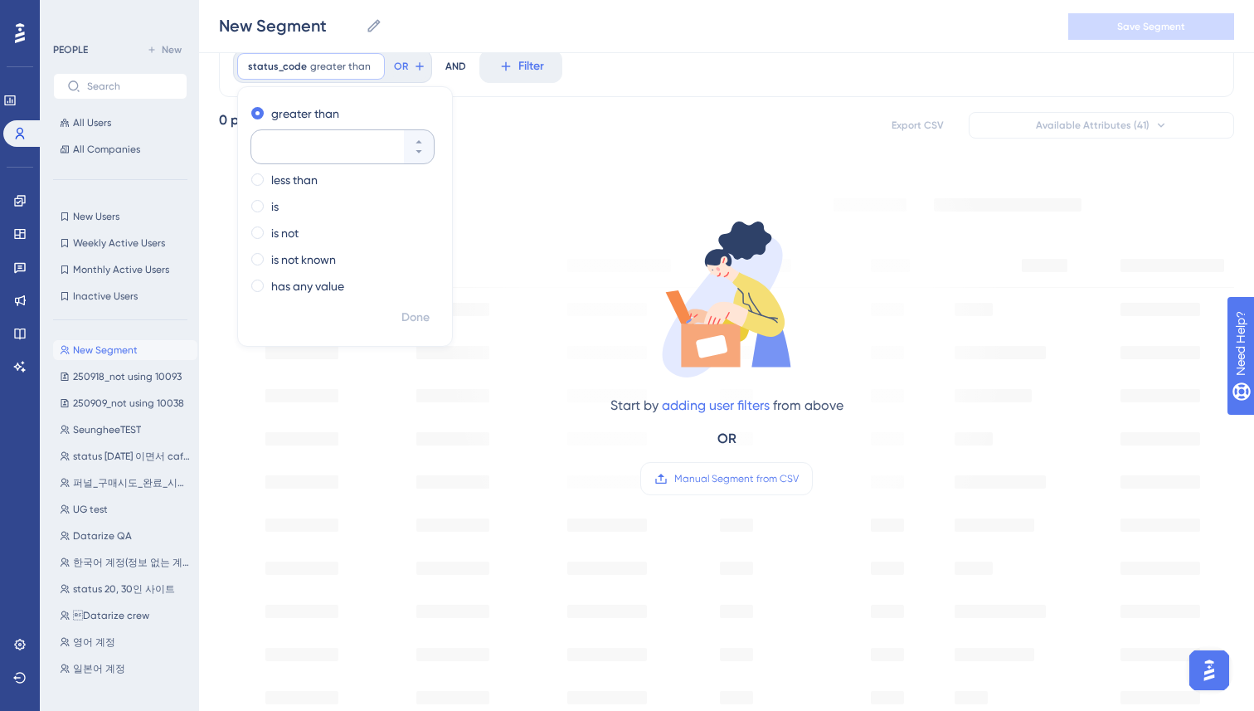
click at [304, 153] on input "number" at bounding box center [334, 147] width 133 height 20
click at [278, 201] on label "is" at bounding box center [274, 207] width 7 height 20
click at [284, 196] on input "number" at bounding box center [334, 200] width 133 height 20
type input "10"
click at [413, 319] on span "Done" at bounding box center [415, 318] width 28 height 20
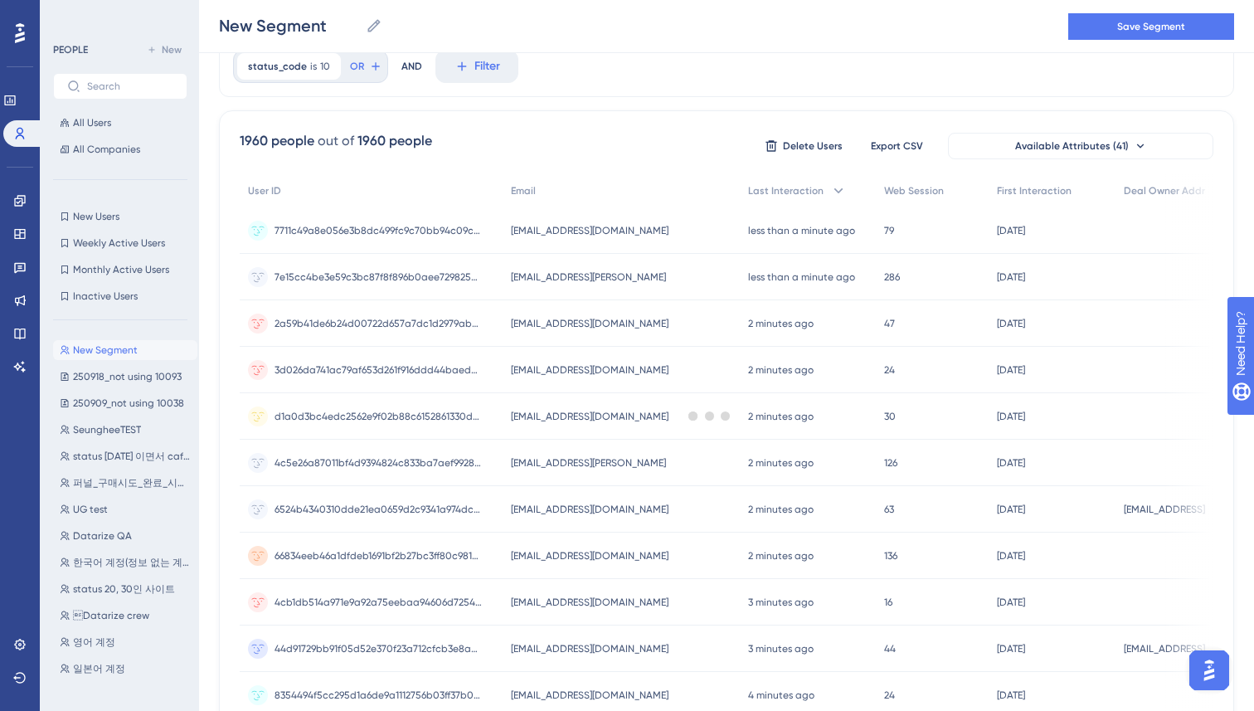
scroll to position [0, 0]
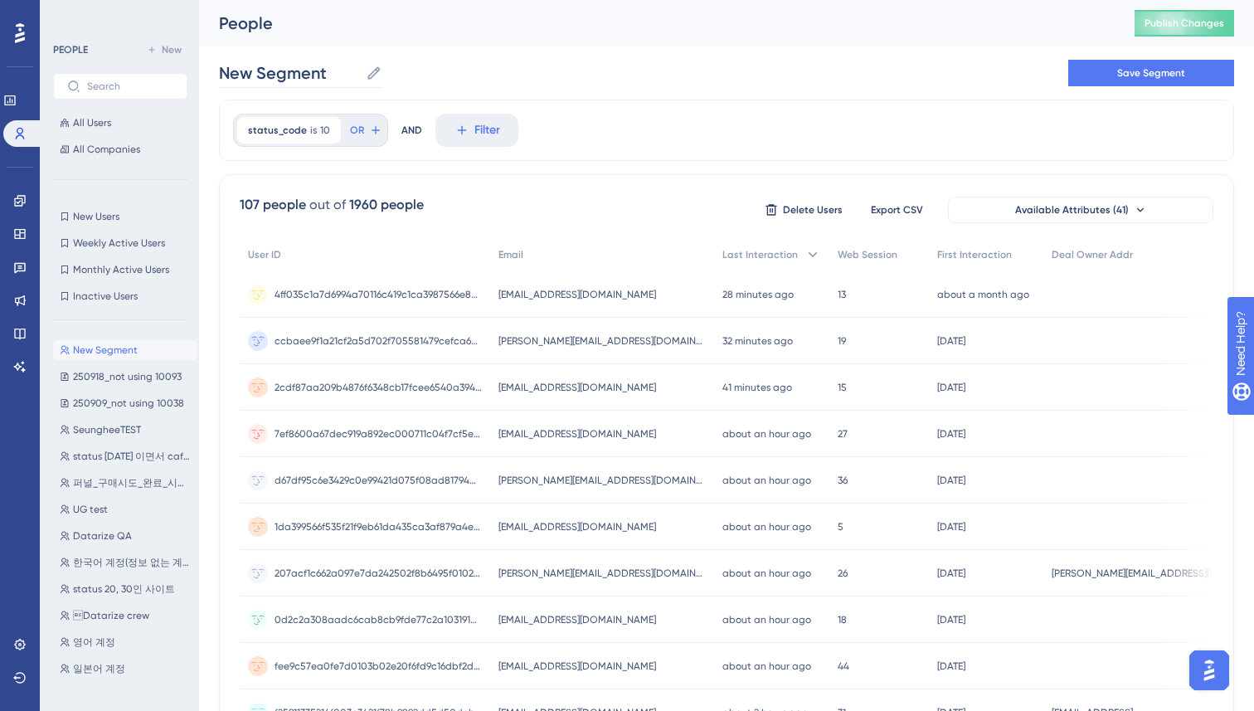
click at [368, 70] on icon at bounding box center [374, 73] width 17 height 17
click at [359, 70] on input "New Segment" at bounding box center [289, 72] width 140 height 23
drag, startPoint x: 337, startPoint y: 73, endPoint x: 214, endPoint y: 73, distance: 122.7
click at [214, 73] on div "Performance Users Engagement Widgets Feedback Product Updates Knowledge Base AI…" at bounding box center [726, 650] width 1055 height 1300
type input "ㄴ"
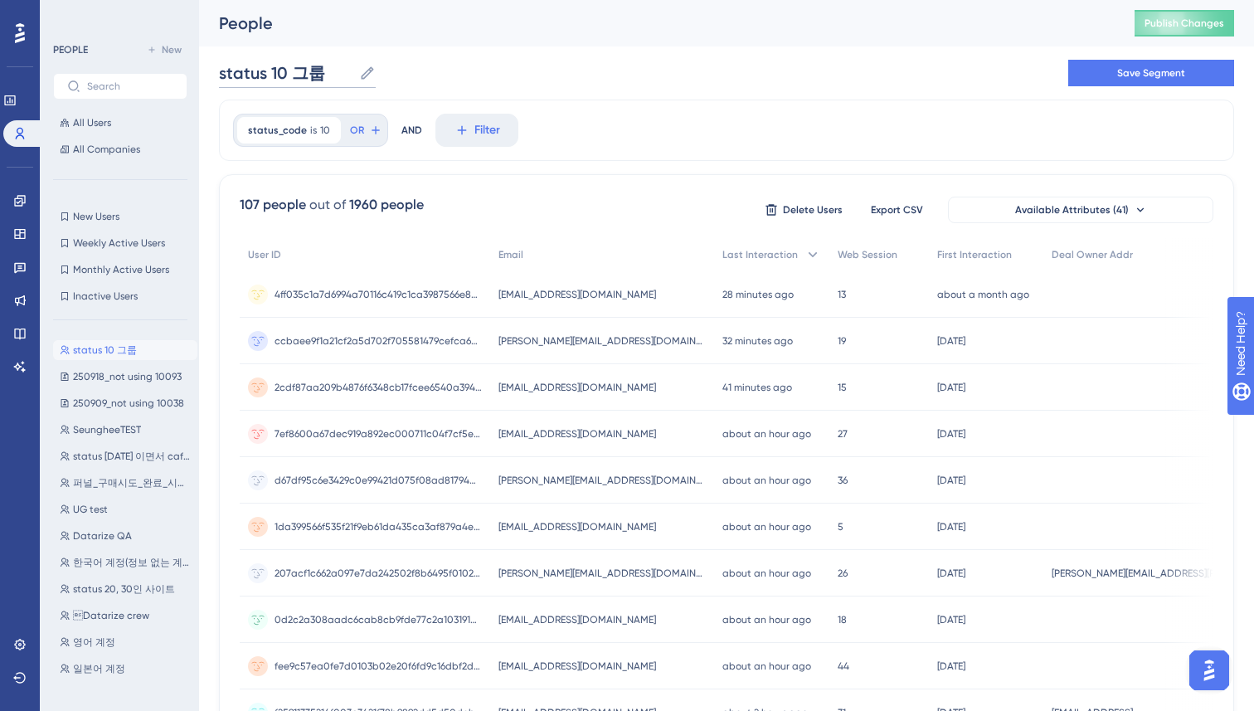
type input "status 10 그룹"
click at [714, 66] on div "status 10 그룹 status 10 그룹 Save Segment" at bounding box center [726, 72] width 1015 height 53
click at [1143, 77] on span "Save Segment" at bounding box center [1151, 72] width 68 height 13
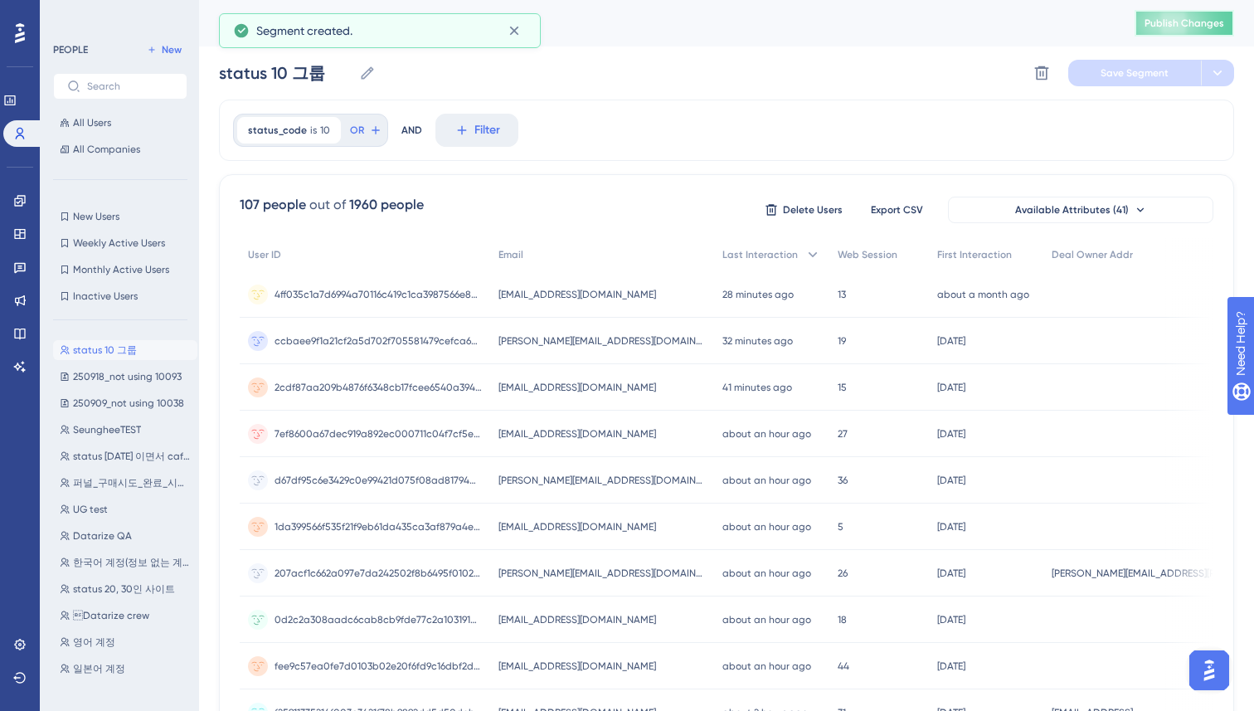
click at [1169, 27] on button "Publish Changes" at bounding box center [1184, 23] width 100 height 27
click at [672, 85] on div "status 10 그룹 status 10 그룹 Delete Segment Save Segment" at bounding box center [726, 72] width 1015 height 53
click at [17, 134] on icon at bounding box center [19, 133] width 13 height 13
click at [17, 199] on icon at bounding box center [19, 200] width 13 height 13
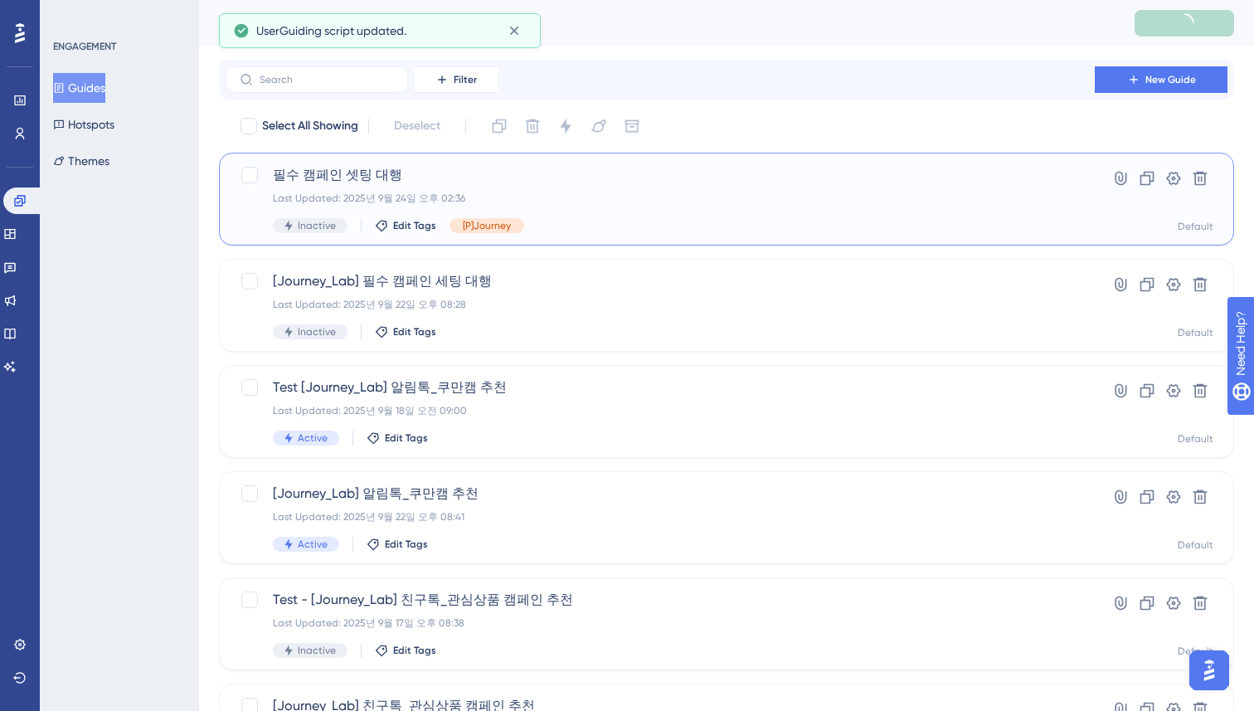
click at [558, 198] on div "Last Updated: 2025년 9월 24일 오후 02:36" at bounding box center [660, 198] width 774 height 13
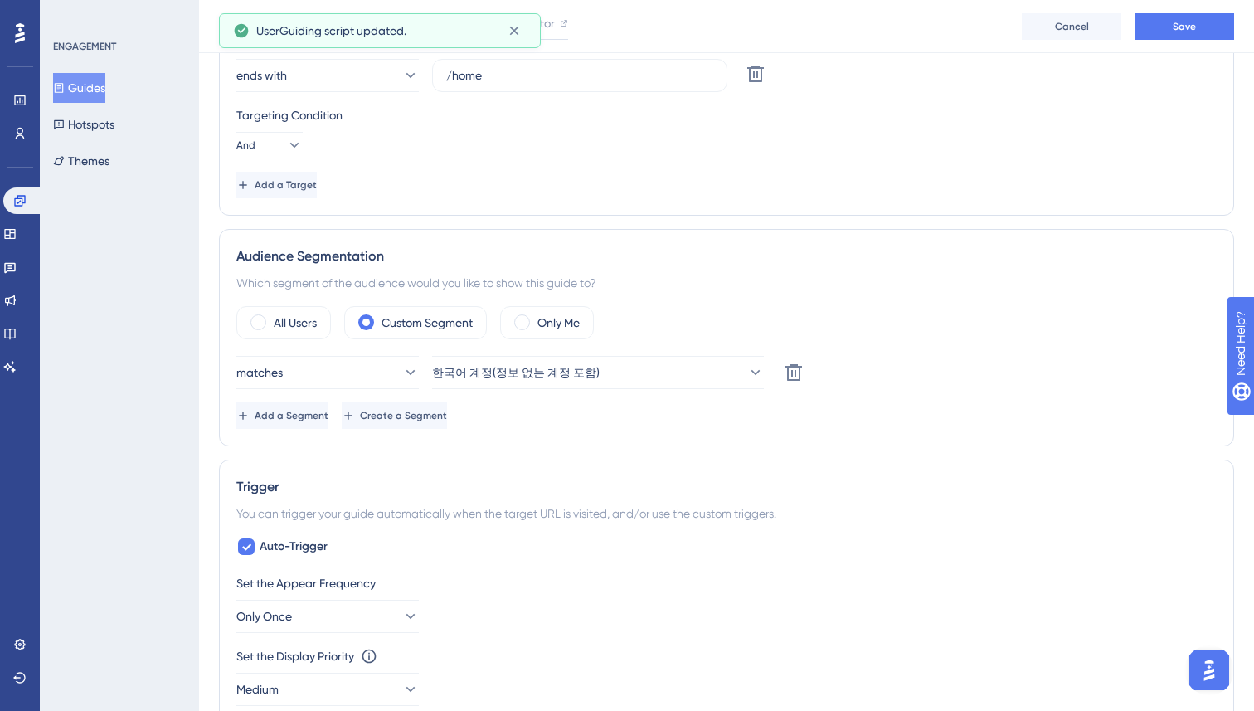
scroll to position [532, 0]
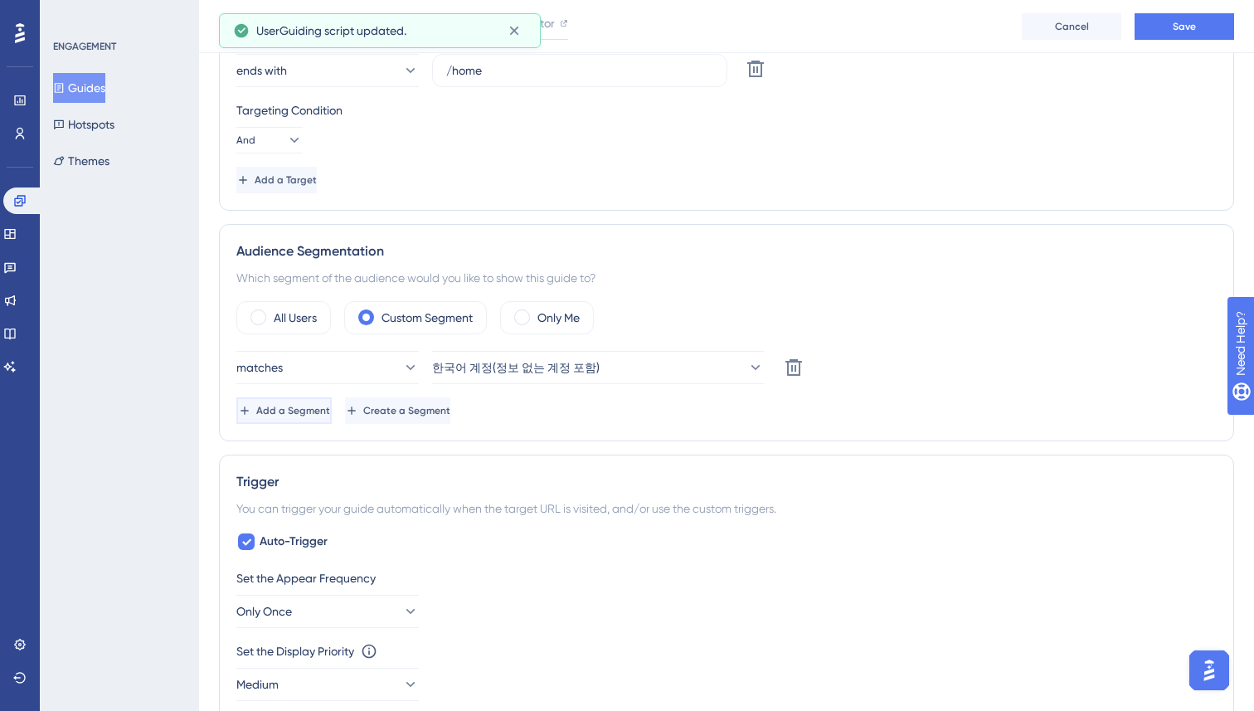
click at [314, 410] on span "Add a Segment" at bounding box center [293, 410] width 74 height 13
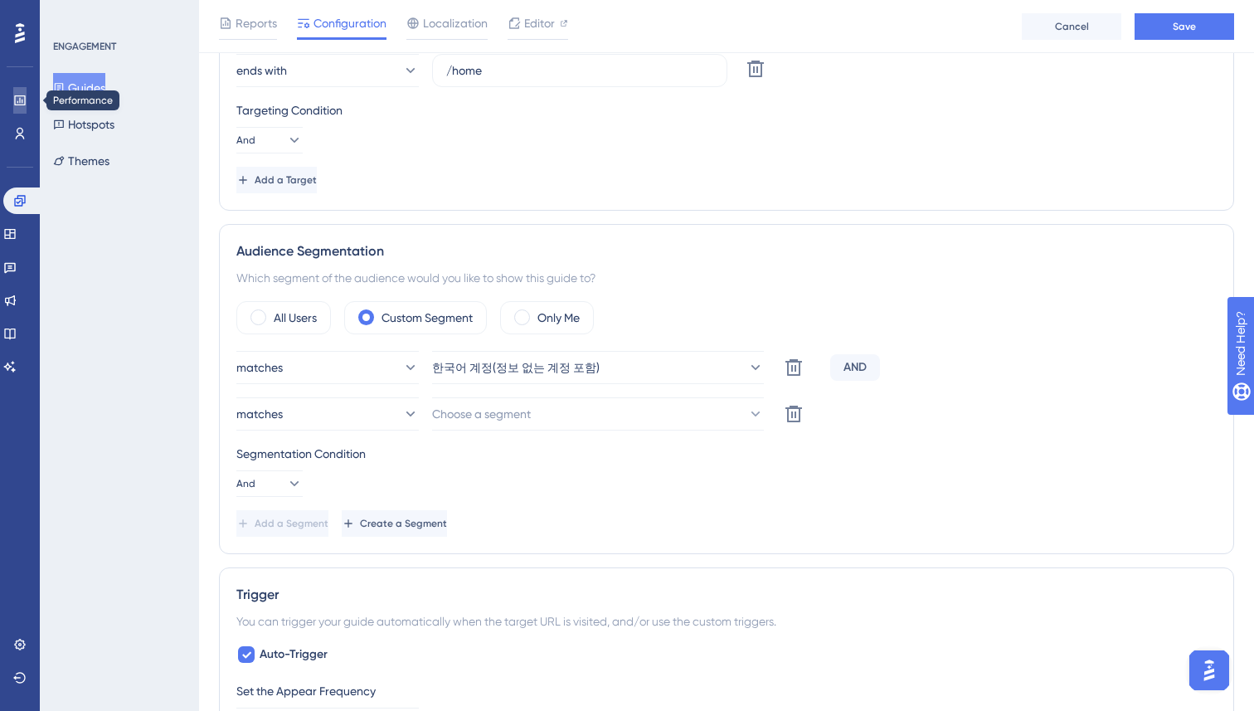
click at [14, 106] on icon at bounding box center [19, 100] width 13 height 13
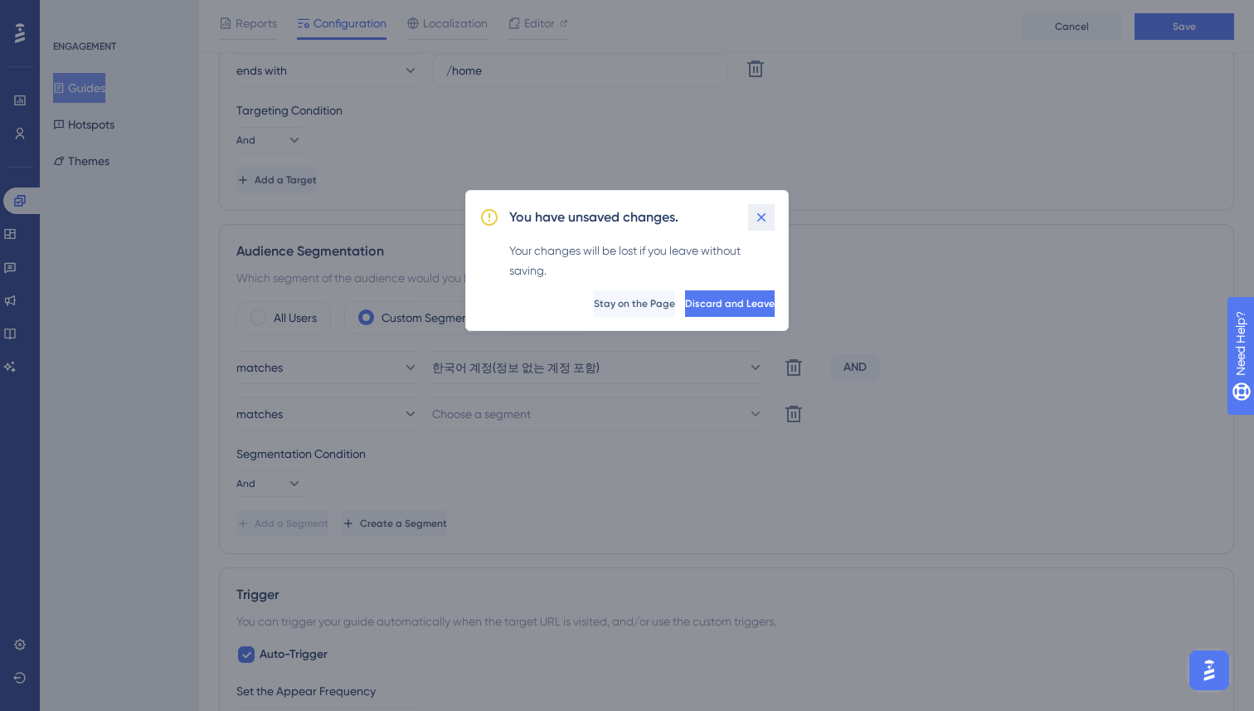
click at [760, 222] on icon at bounding box center [761, 217] width 17 height 17
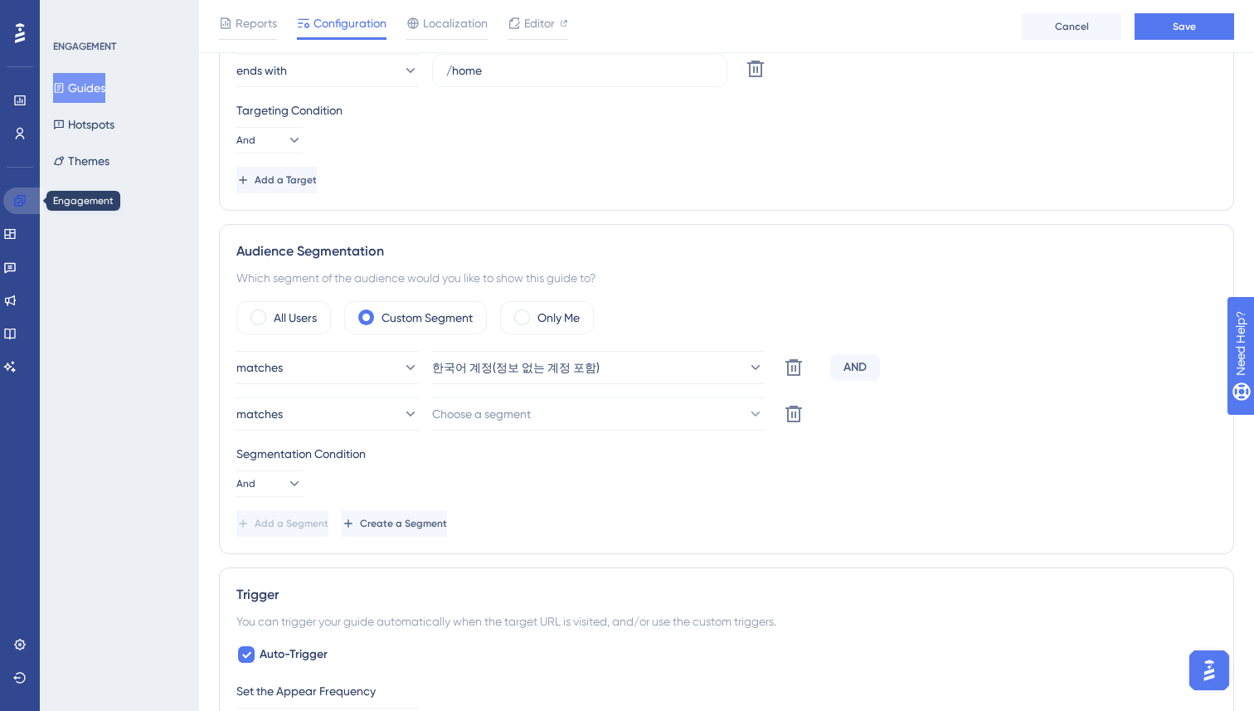
click at [21, 202] on icon at bounding box center [19, 200] width 13 height 13
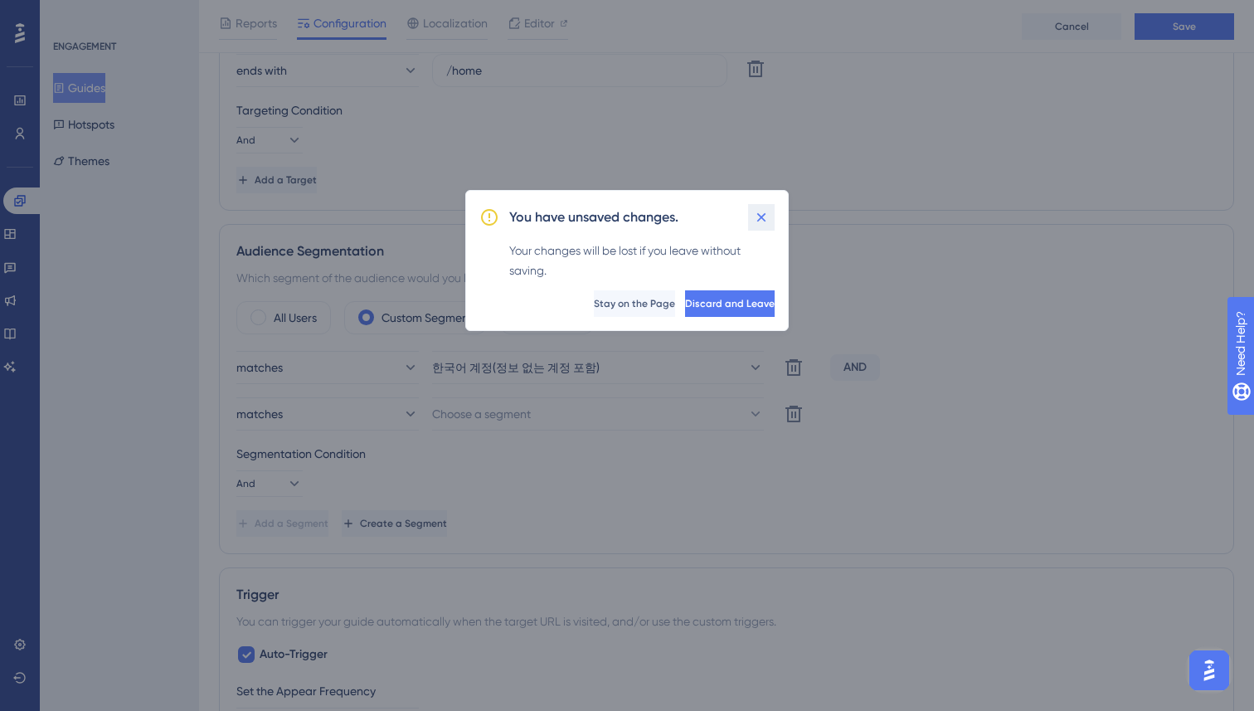
click at [763, 211] on icon at bounding box center [761, 217] width 17 height 17
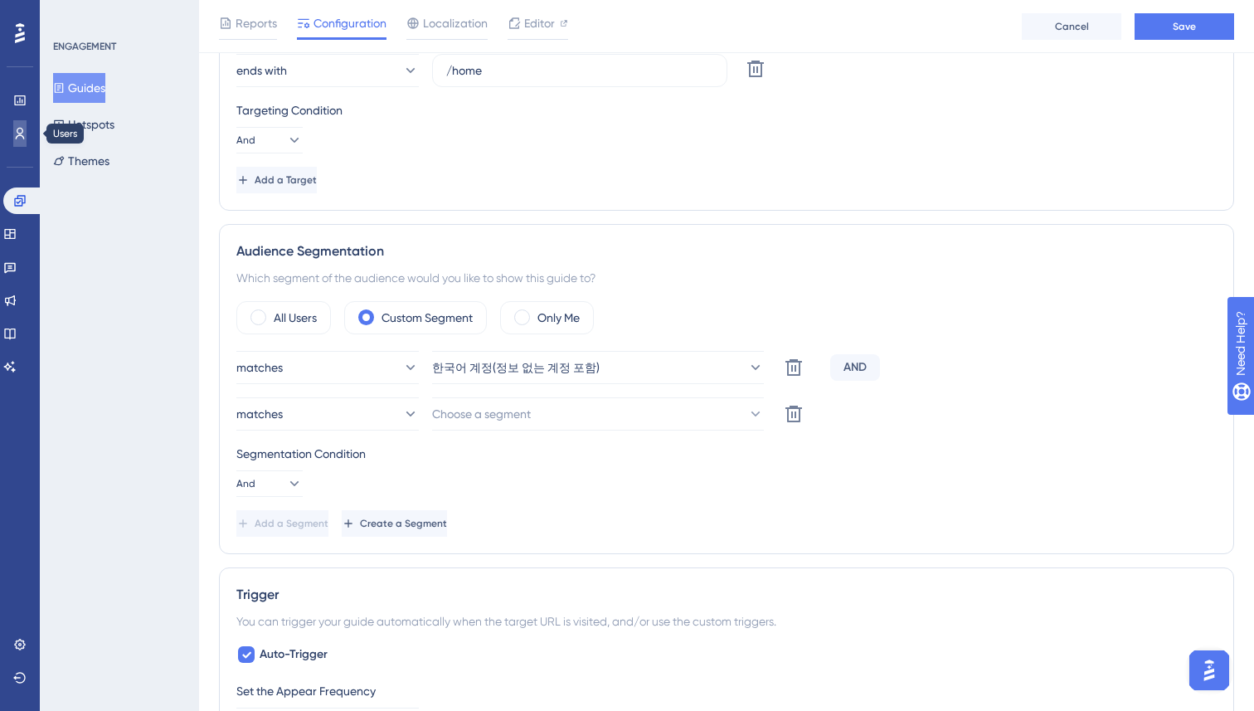
click at [20, 137] on icon at bounding box center [19, 133] width 13 height 13
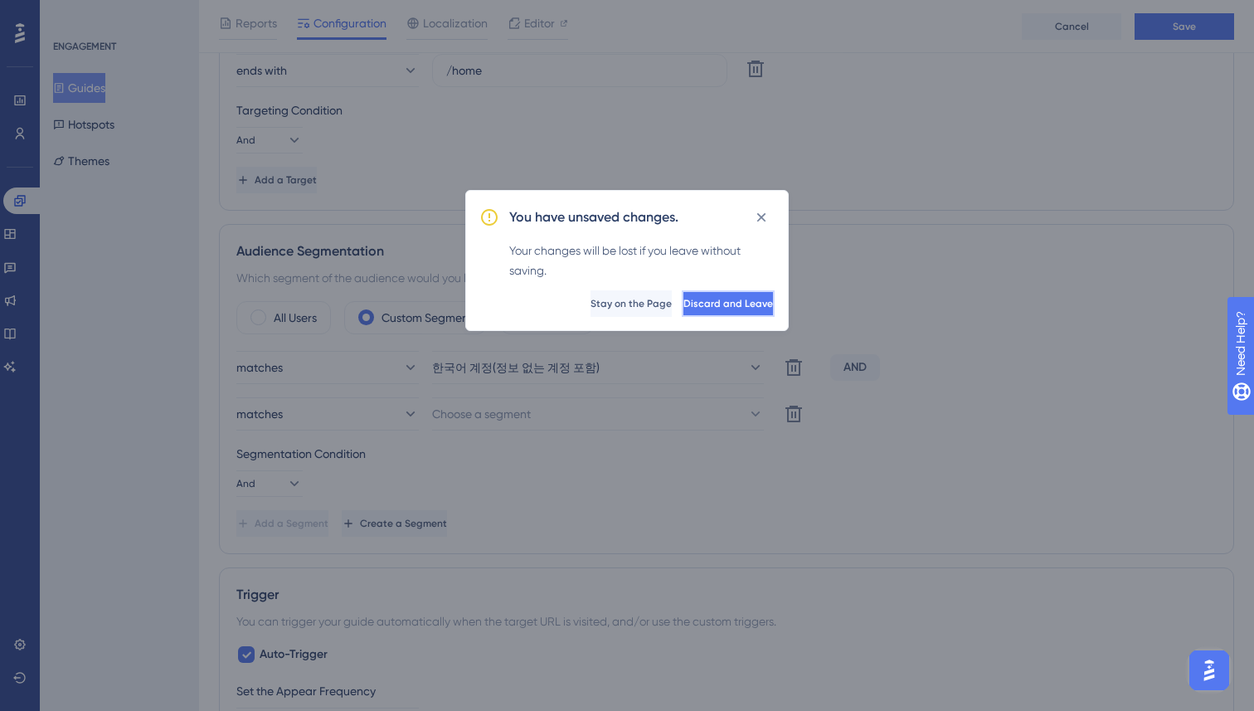
click at [697, 299] on span "Discard and Leave" at bounding box center [728, 303] width 90 height 13
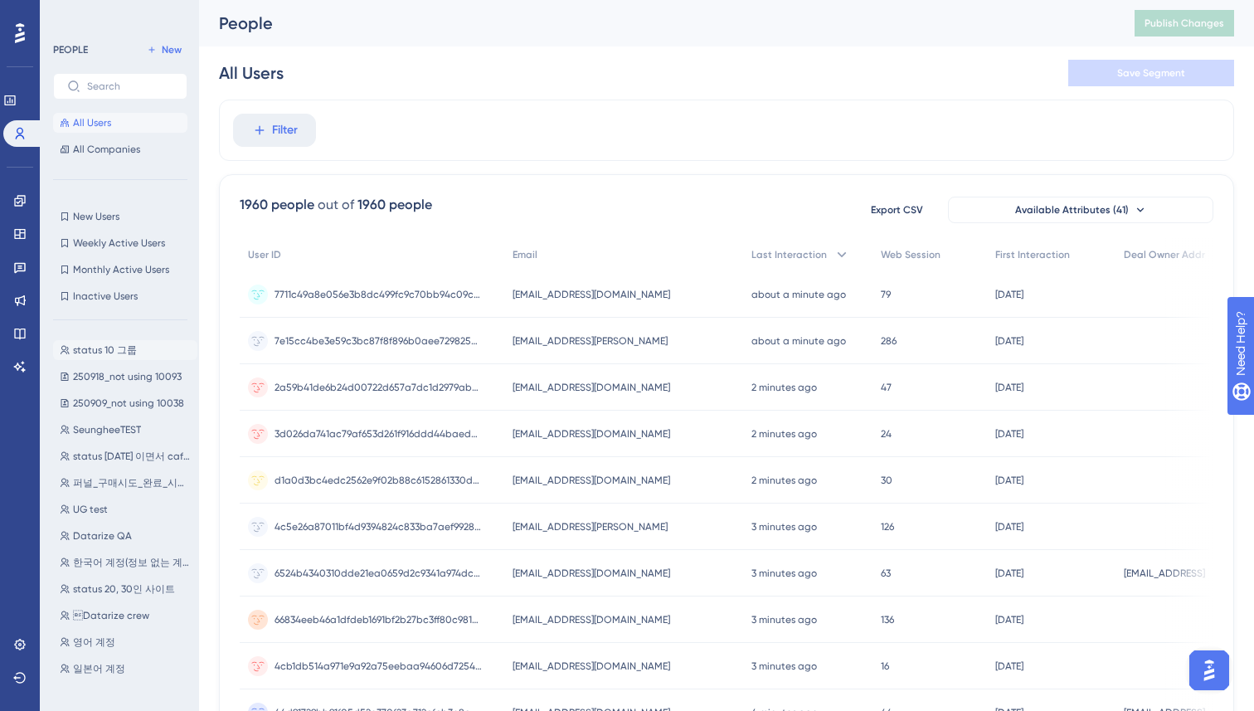
click at [106, 349] on span "status 10 그룹" at bounding box center [105, 349] width 64 height 13
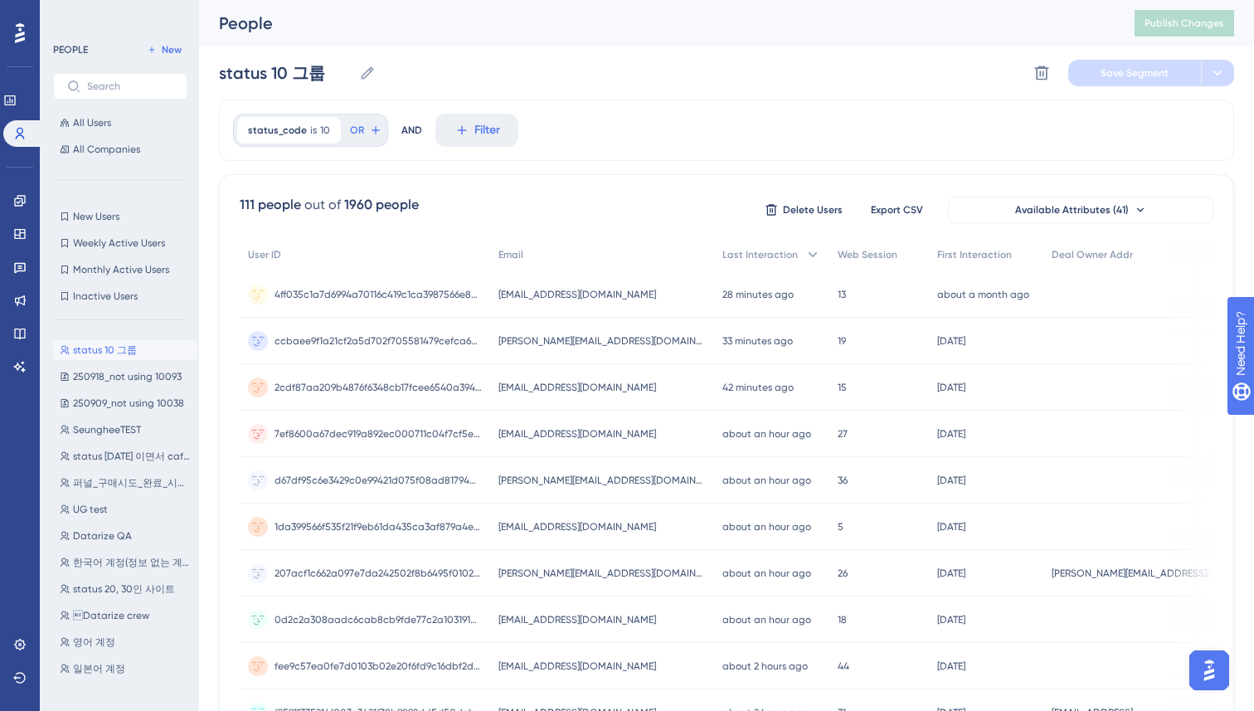
click at [412, 146] on div "AND" at bounding box center [411, 130] width 21 height 33
click at [498, 134] on button "Filter" at bounding box center [476, 130] width 83 height 33
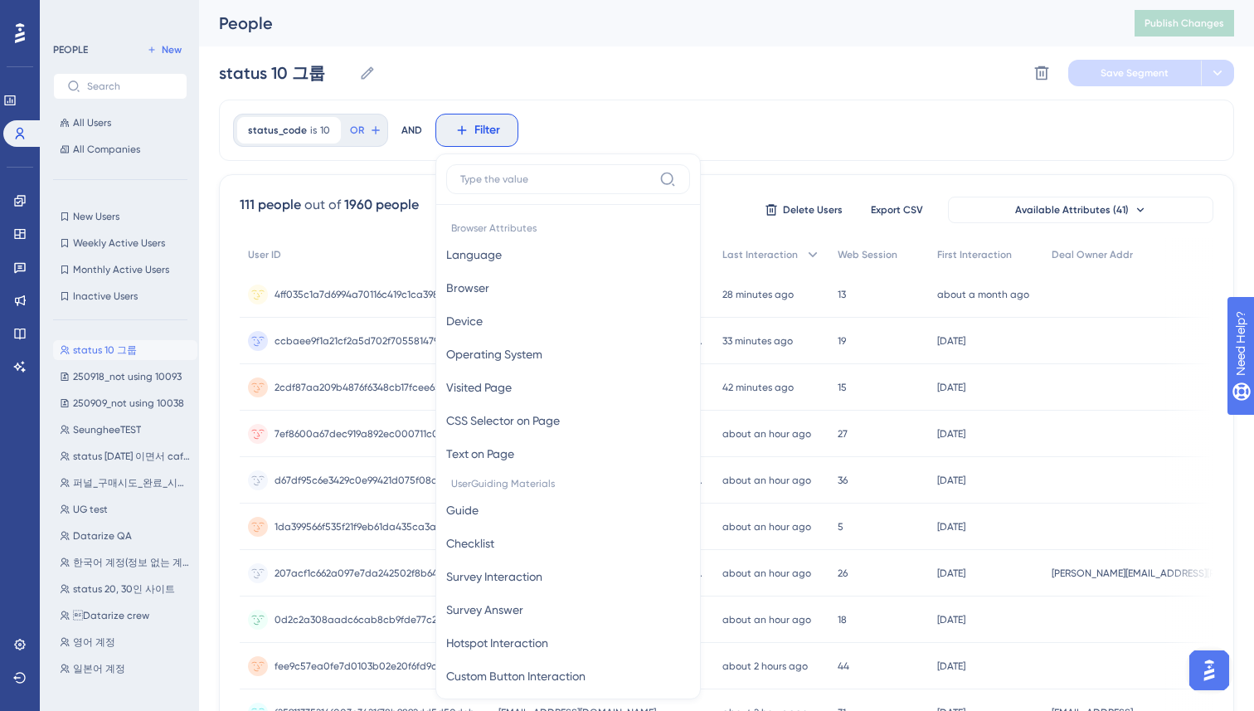
scroll to position [70, 0]
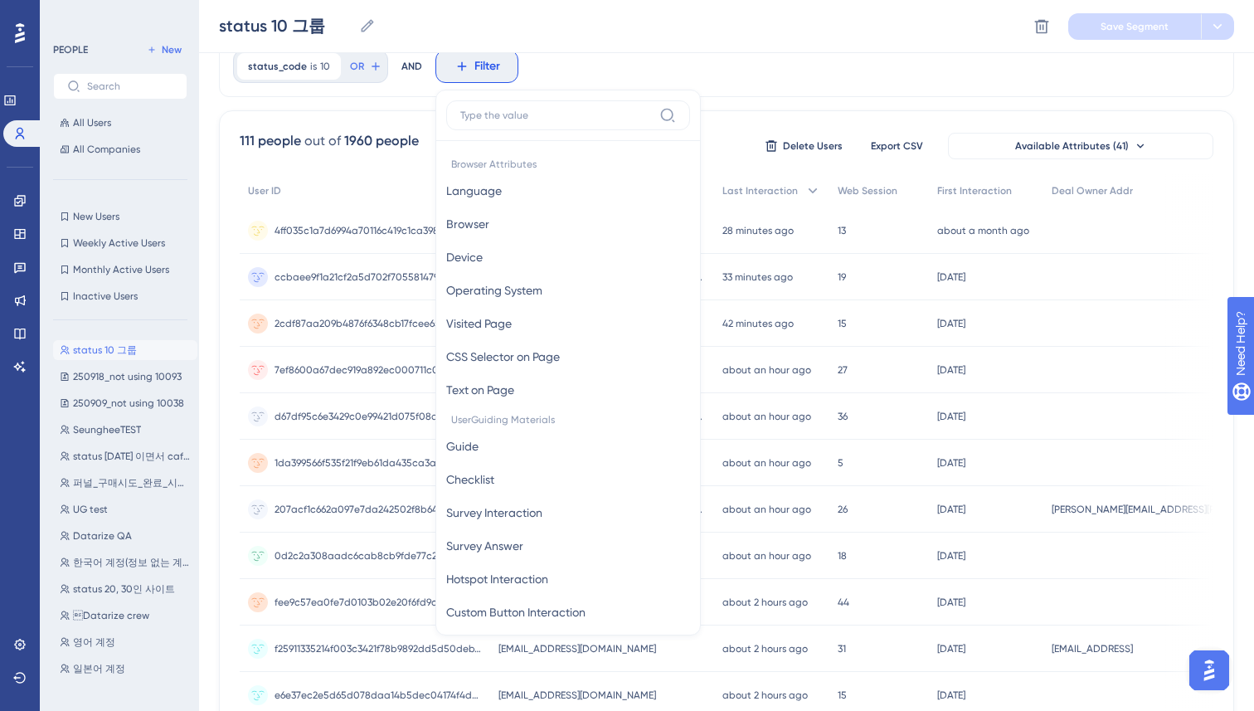
click at [556, 121] on input at bounding box center [556, 115] width 192 height 13
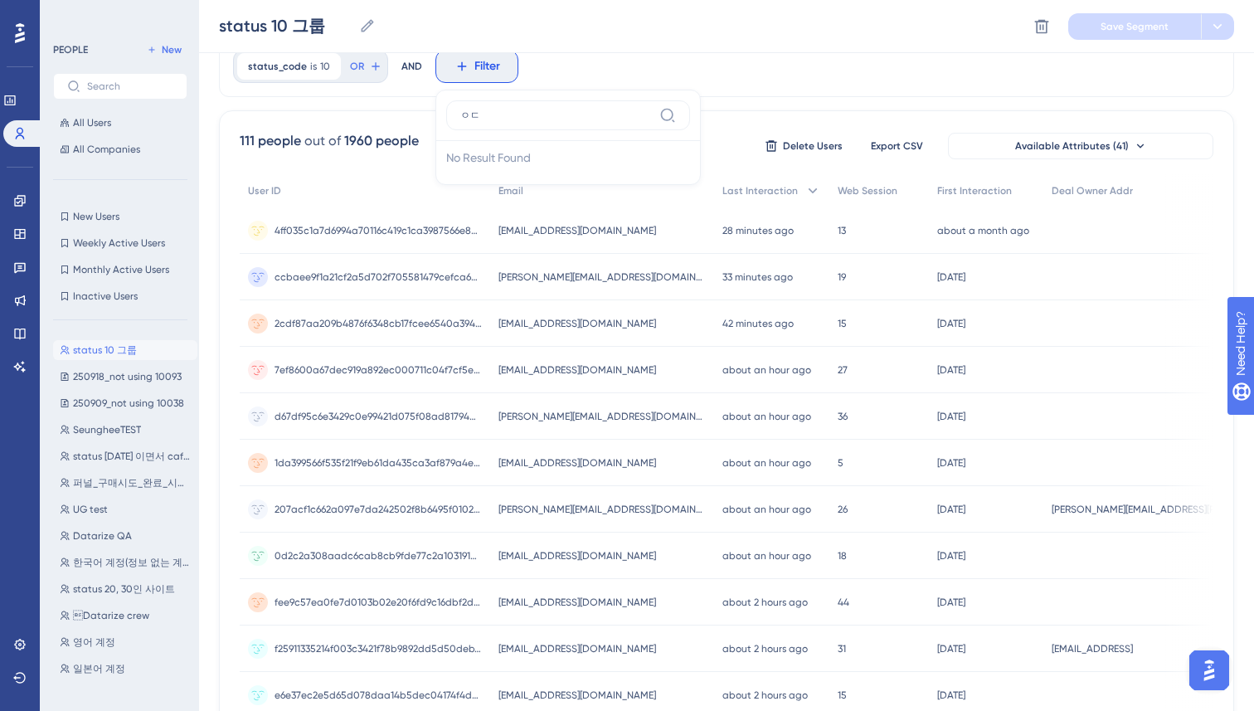
type input "ㅇ"
type input "deal"
click at [528, 181] on span "deal_owner_addr" at bounding box center [492, 191] width 93 height 20
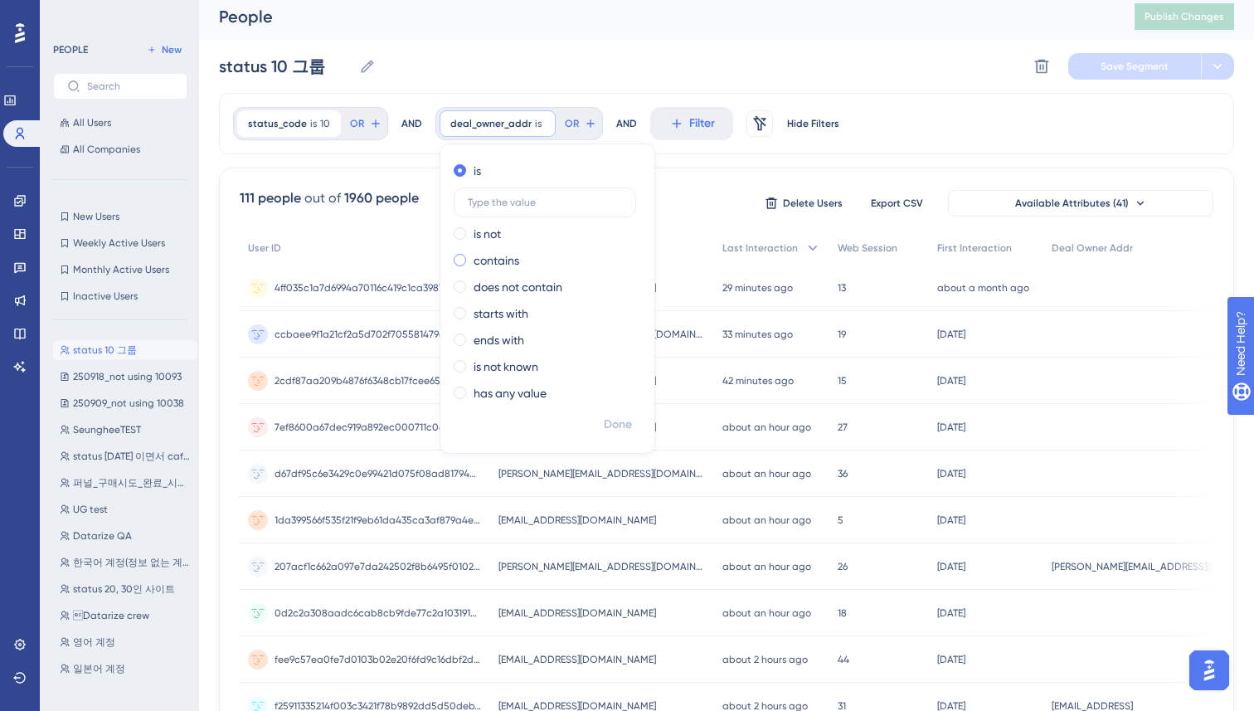
scroll to position [0, 0]
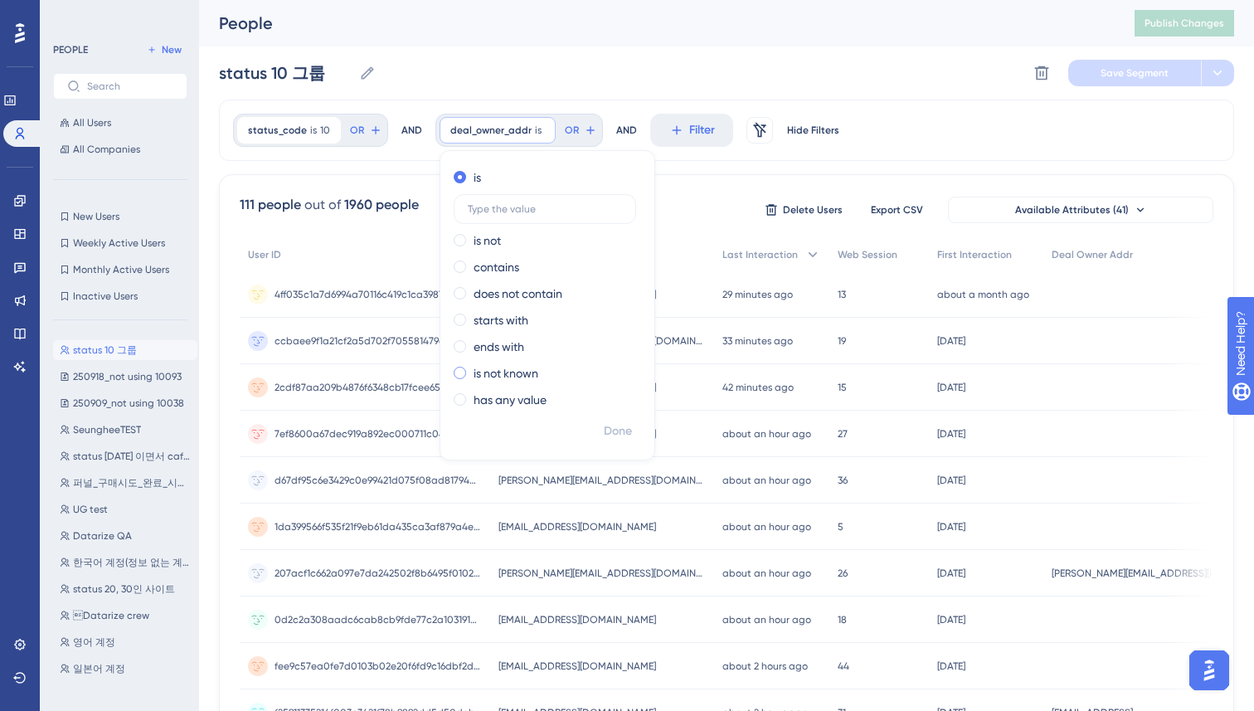
click at [491, 374] on label "is not known" at bounding box center [505, 373] width 65 height 20
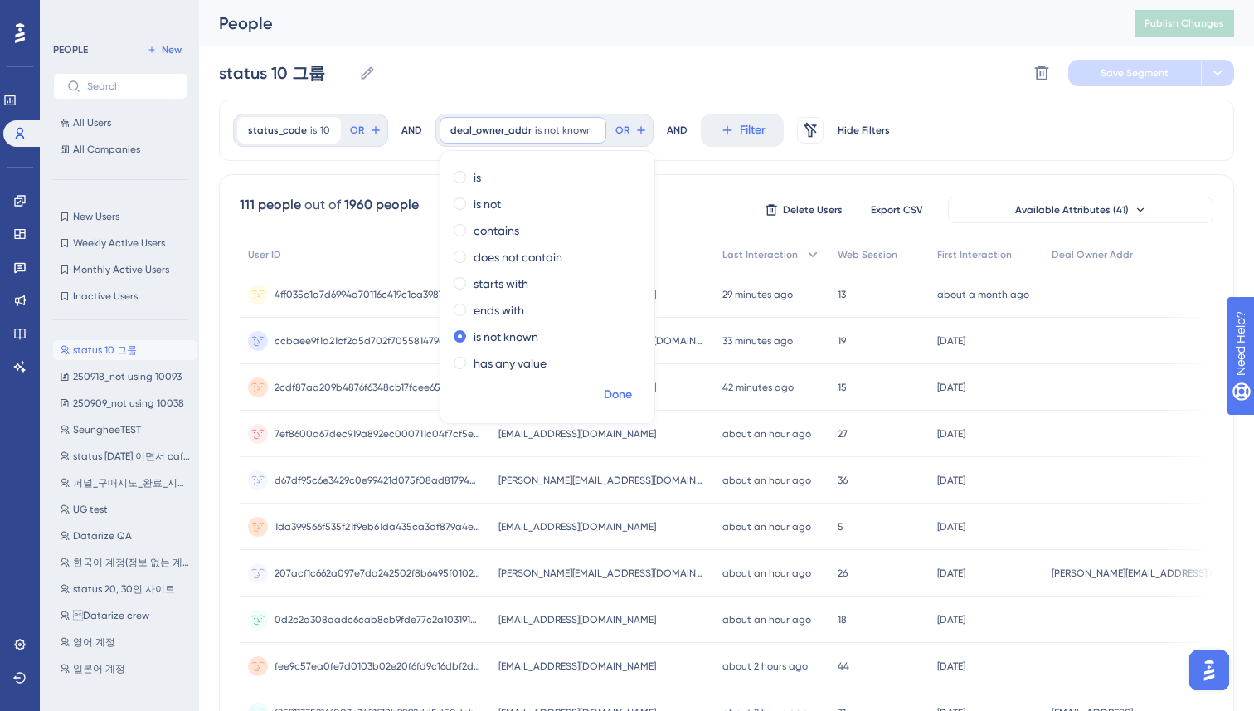
click at [617, 394] on span "Done" at bounding box center [618, 395] width 28 height 20
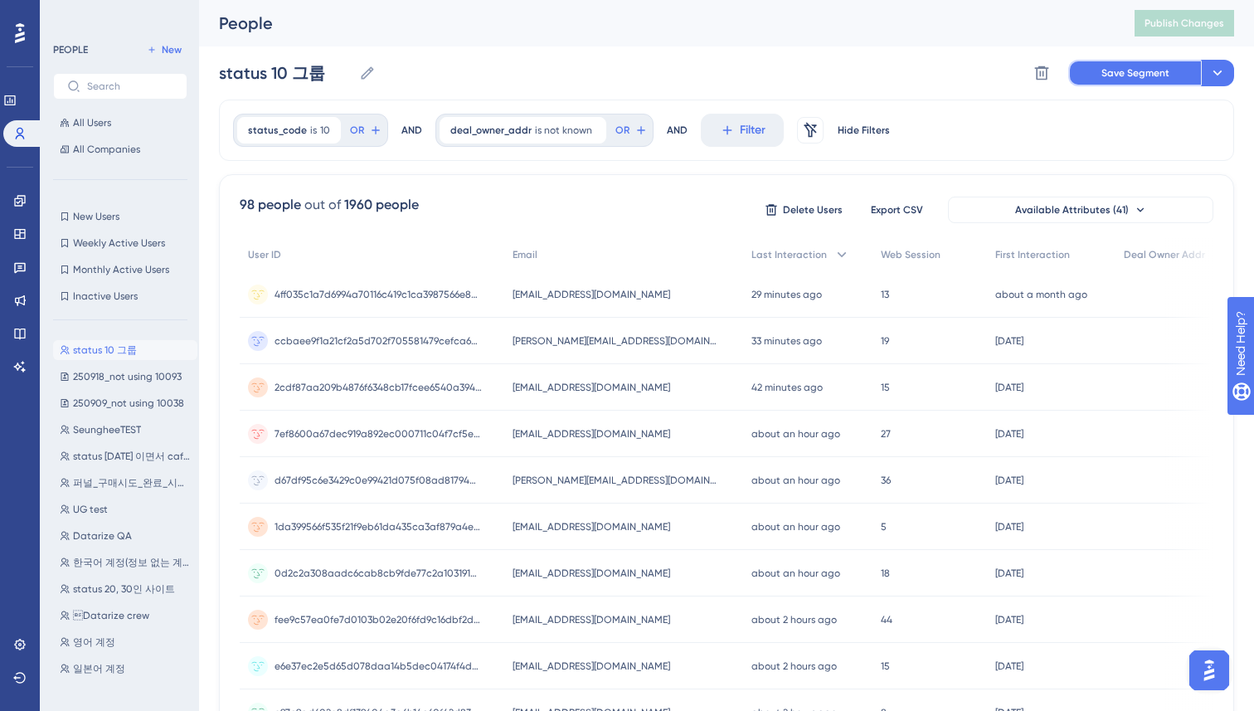
click at [1112, 77] on span "Save Segment" at bounding box center [1135, 72] width 68 height 13
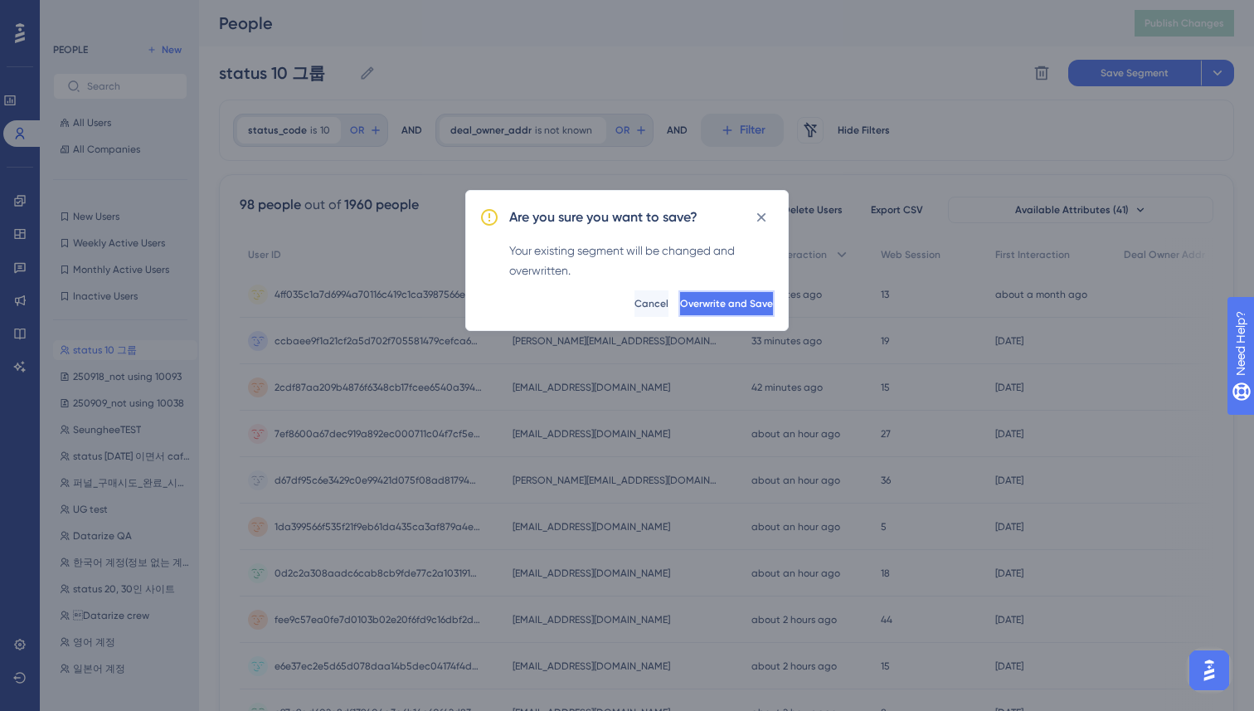
click at [738, 308] on span "Overwrite and Save" at bounding box center [726, 303] width 93 height 13
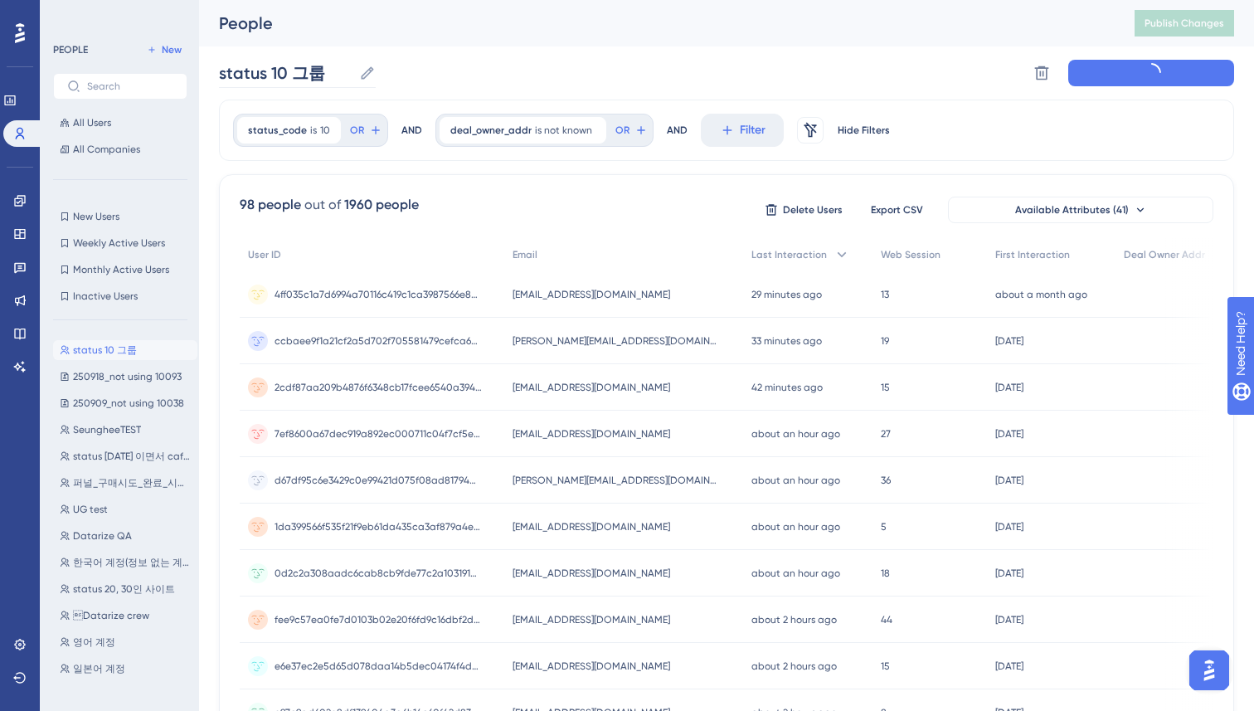
click at [362, 78] on icon at bounding box center [367, 73] width 17 height 17
click at [352, 78] on input "status 10 그룹" at bounding box center [286, 72] width 134 height 23
click at [322, 74] on input "status 10 그룹 & 딜오너 없는 그룹" at bounding box center [350, 72] width 262 height 23
type input "status 10 & 딜오너 없는 그룹"
click at [347, 169] on div "status_code is 10 10 Remove OR AND deal_owner_addr is not known Remove OR AND F…" at bounding box center [726, 687] width 1015 height 1174
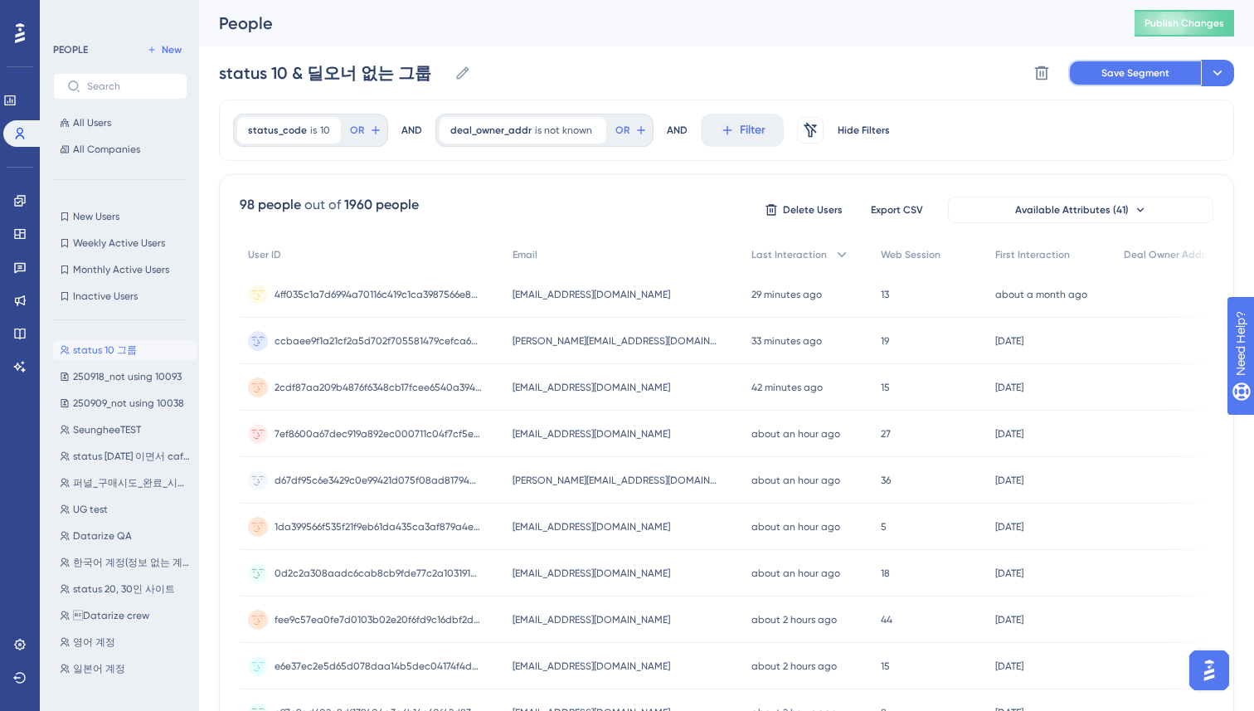
click at [1161, 76] on span "Save Segment" at bounding box center [1135, 72] width 68 height 13
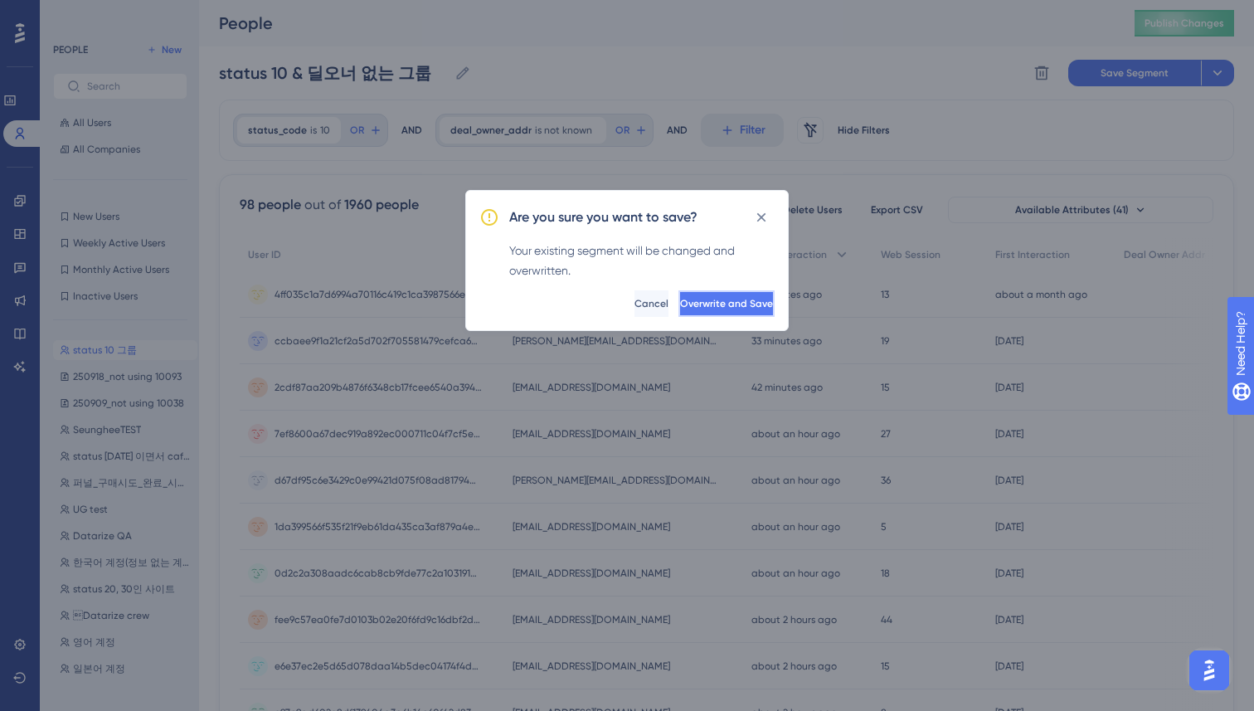
click at [687, 303] on span "Overwrite and Save" at bounding box center [726, 303] width 93 height 13
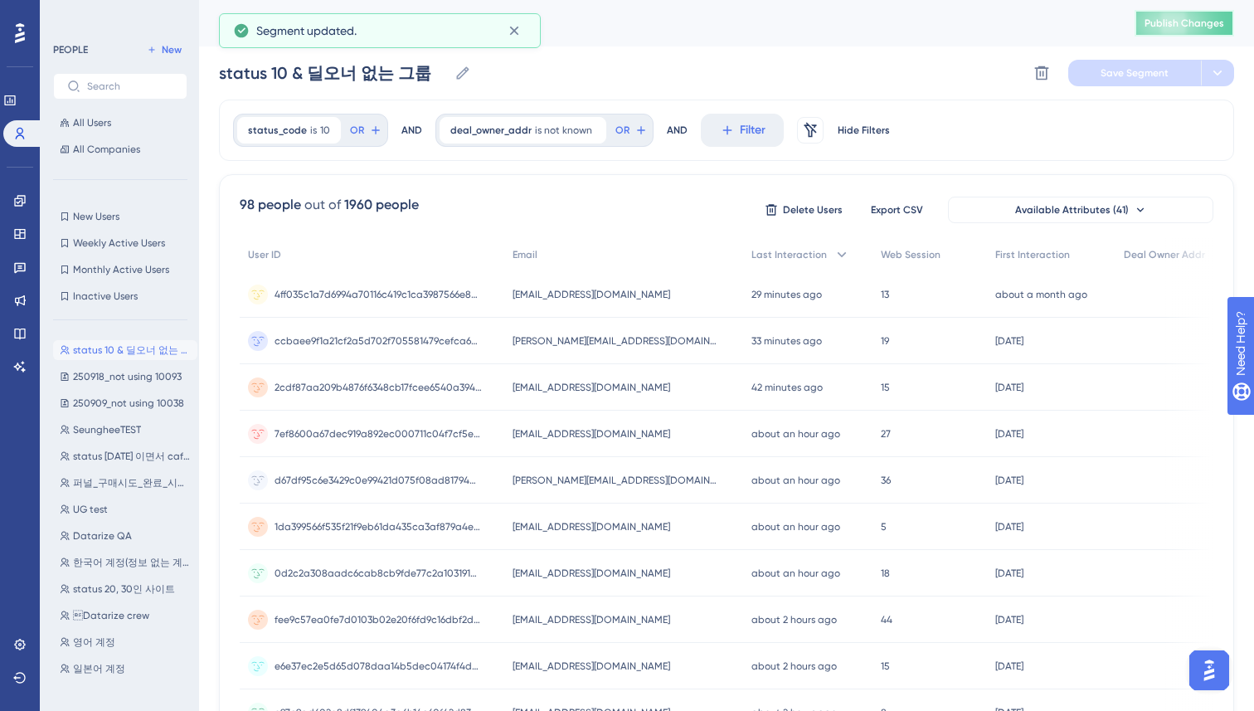
click at [1155, 19] on span "Publish Changes" at bounding box center [1184, 23] width 80 height 13
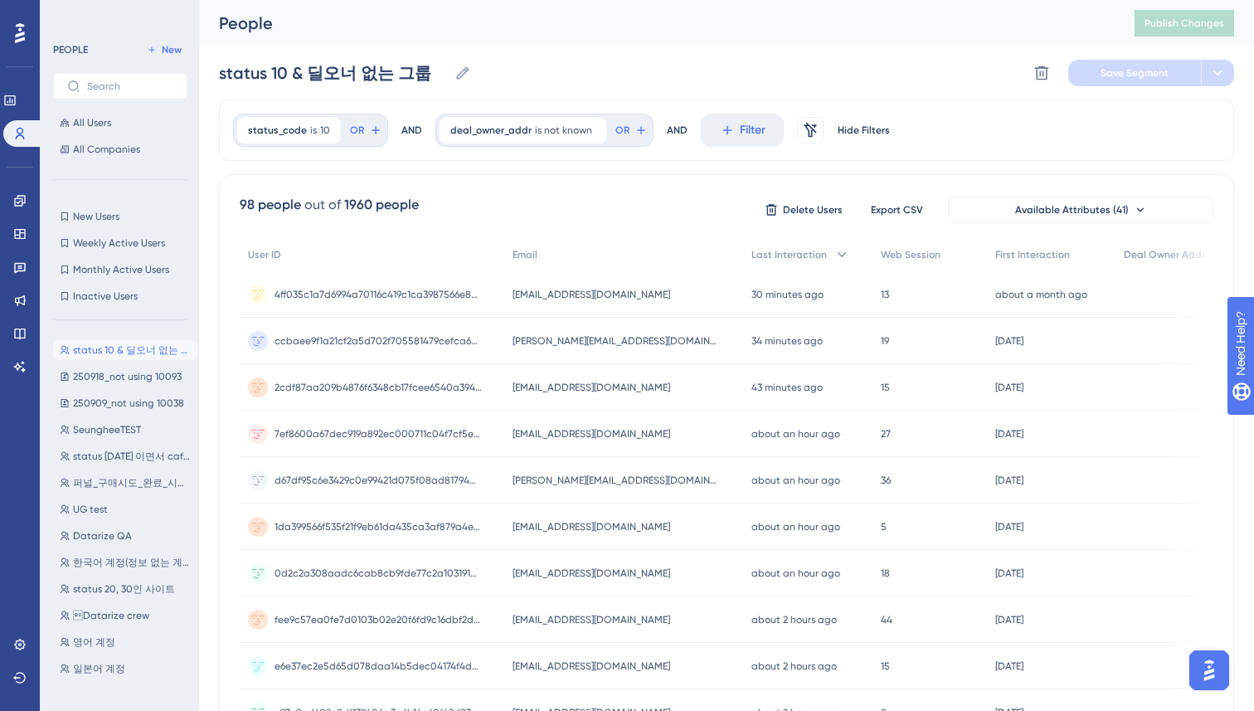
click at [214, 240] on div "Performance Users Engagement Widgets Feedback Product Updates Knowledge Base AI…" at bounding box center [726, 650] width 1055 height 1300
drag, startPoint x: 241, startPoint y: 198, endPoint x: 271, endPoint y: 206, distance: 31.0
click at [271, 206] on div "98 people" at bounding box center [270, 205] width 61 height 20
click at [243, 216] on span "98 people out of 1960 people" at bounding box center [329, 210] width 179 height 30
click at [232, 216] on div "98 people out of 1960 people Delete Users Export CSV Available Attributes (41) …" at bounding box center [726, 724] width 1015 height 1100
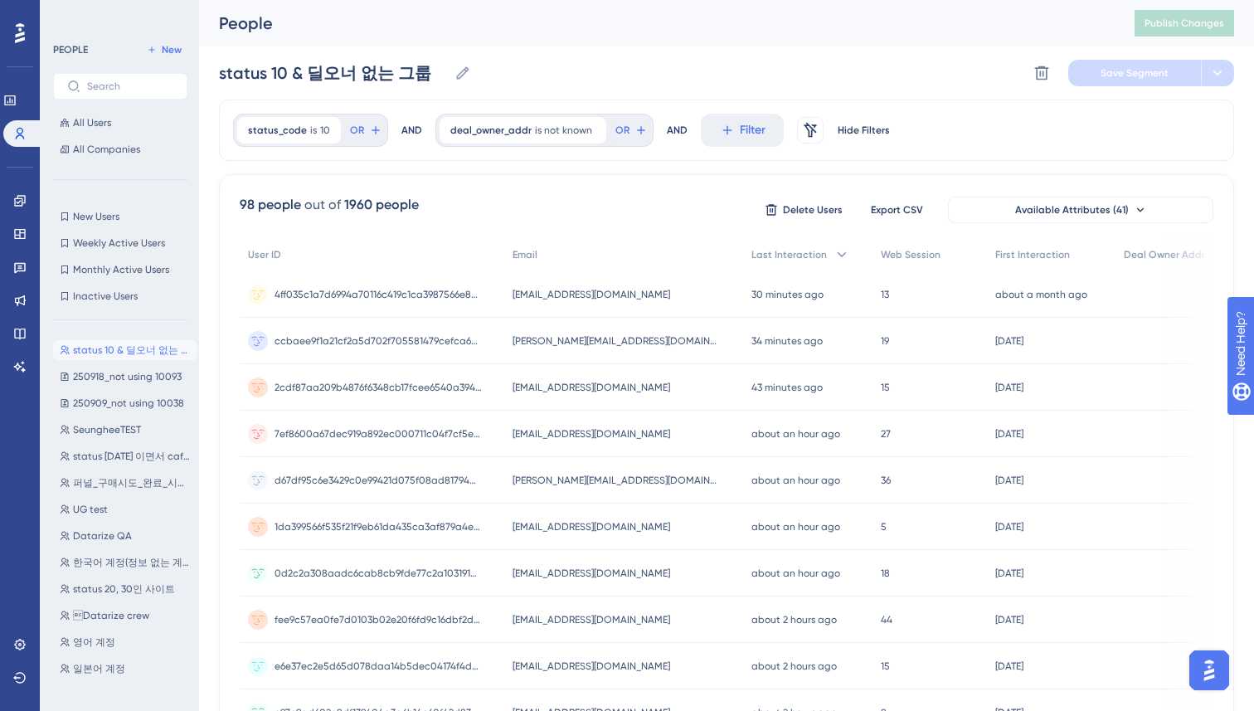
click at [208, 216] on div "Performance Users Engagement Widgets Feedback Product Updates Knowledge Base AI…" at bounding box center [726, 650] width 1055 height 1300
click at [205, 216] on div "Performance Users Engagement Widgets Feedback Product Updates Knowledge Base AI…" at bounding box center [726, 650] width 1055 height 1300
click at [20, 199] on icon at bounding box center [19, 200] width 13 height 13
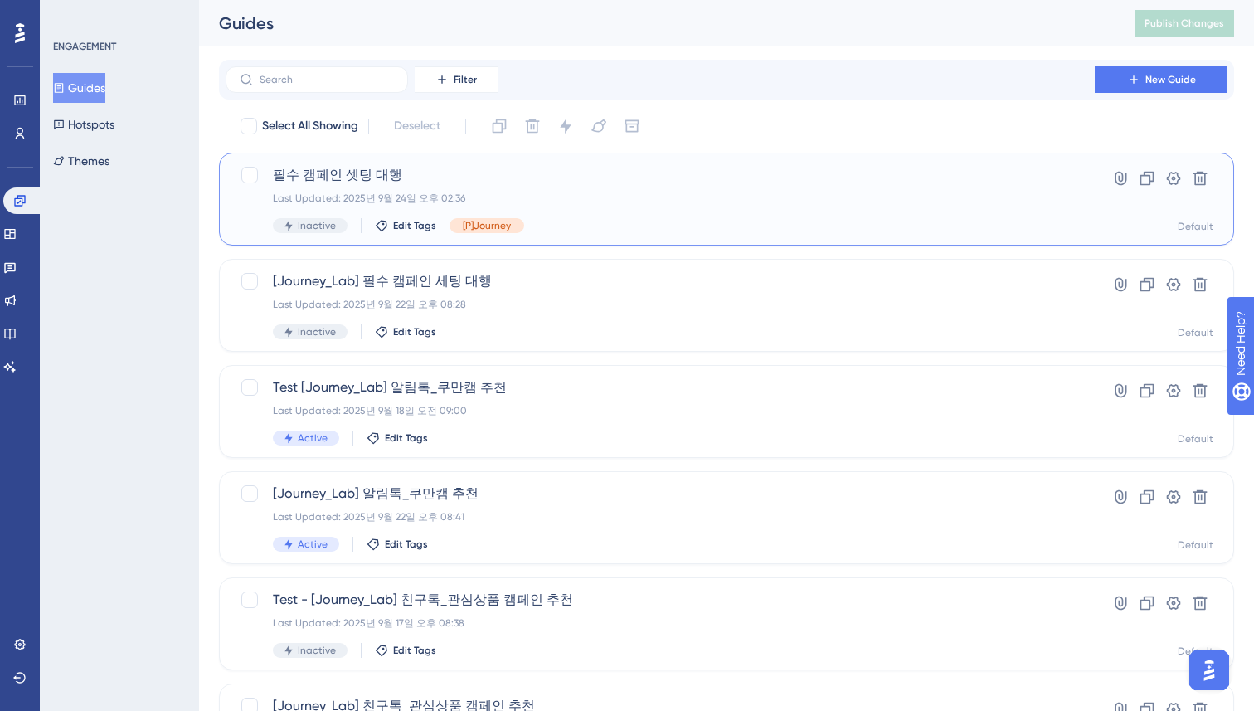
click at [637, 165] on span "필수 캠페인 셋팅 대행" at bounding box center [660, 175] width 774 height 20
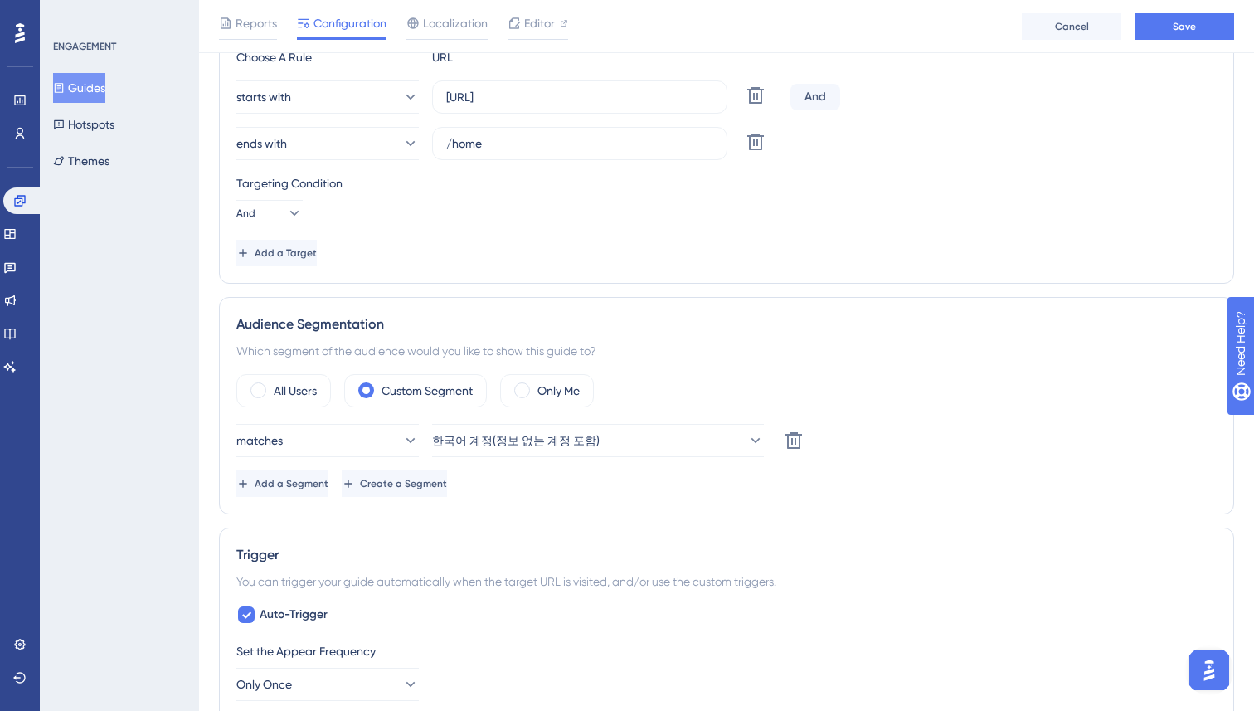
scroll to position [462, 0]
click at [330, 478] on span "Add a Segment" at bounding box center [293, 480] width 74 height 13
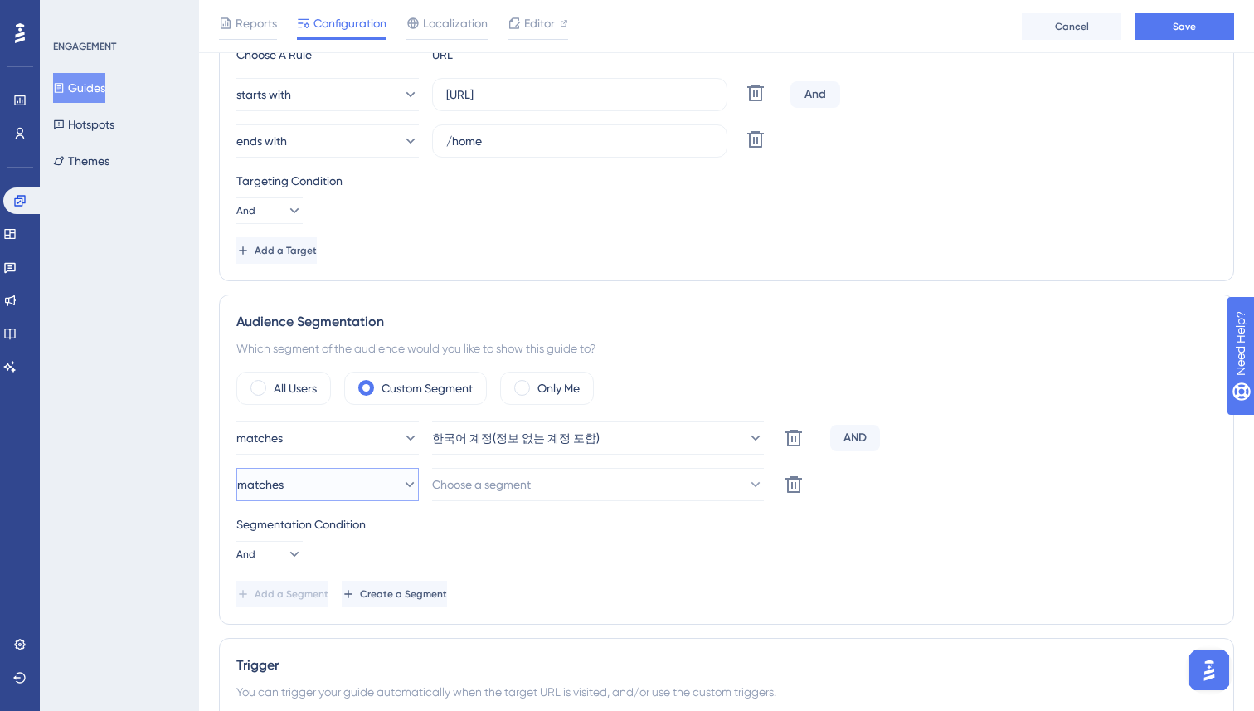
click at [336, 488] on button "matches" at bounding box center [327, 484] width 182 height 33
drag, startPoint x: 578, startPoint y: 520, endPoint x: 606, endPoint y: 483, distance: 46.1
click at [578, 519] on div "Segmentation Condition" at bounding box center [726, 524] width 980 height 20
click at [614, 477] on button "Choose a segment" at bounding box center [598, 484] width 332 height 33
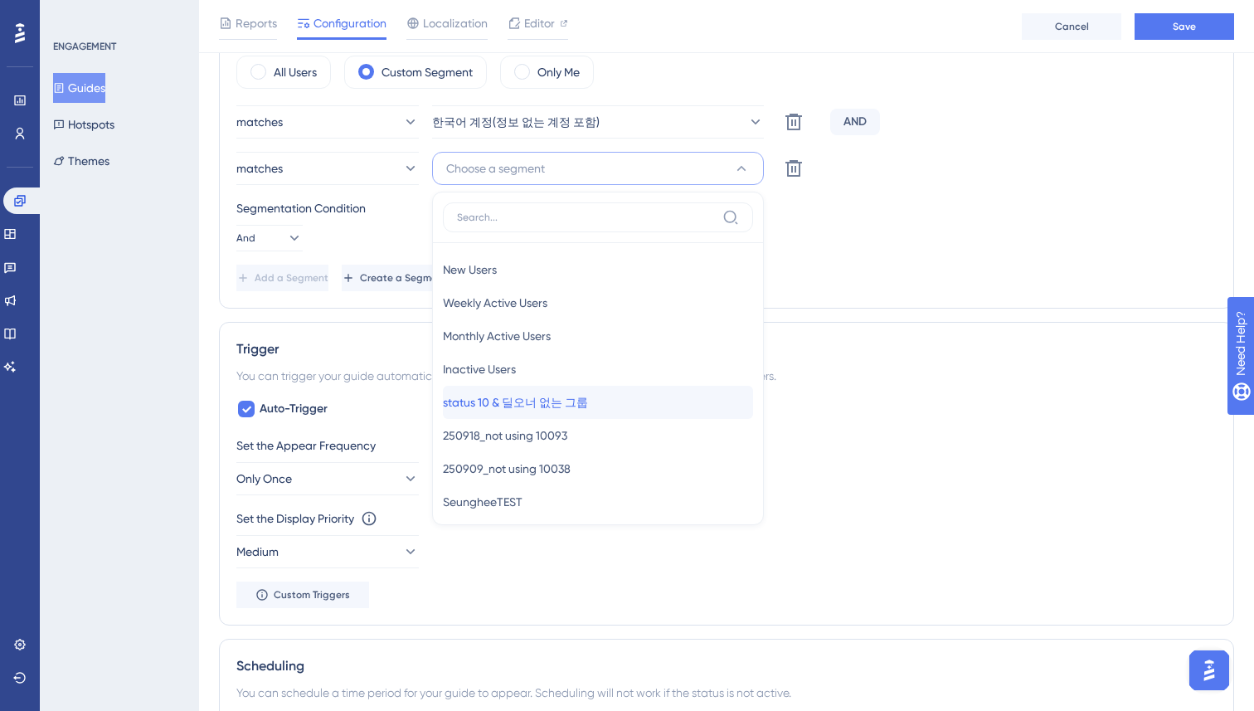
click at [533, 405] on span "status 10 & 딜오너 없는 그룹" at bounding box center [515, 402] width 145 height 20
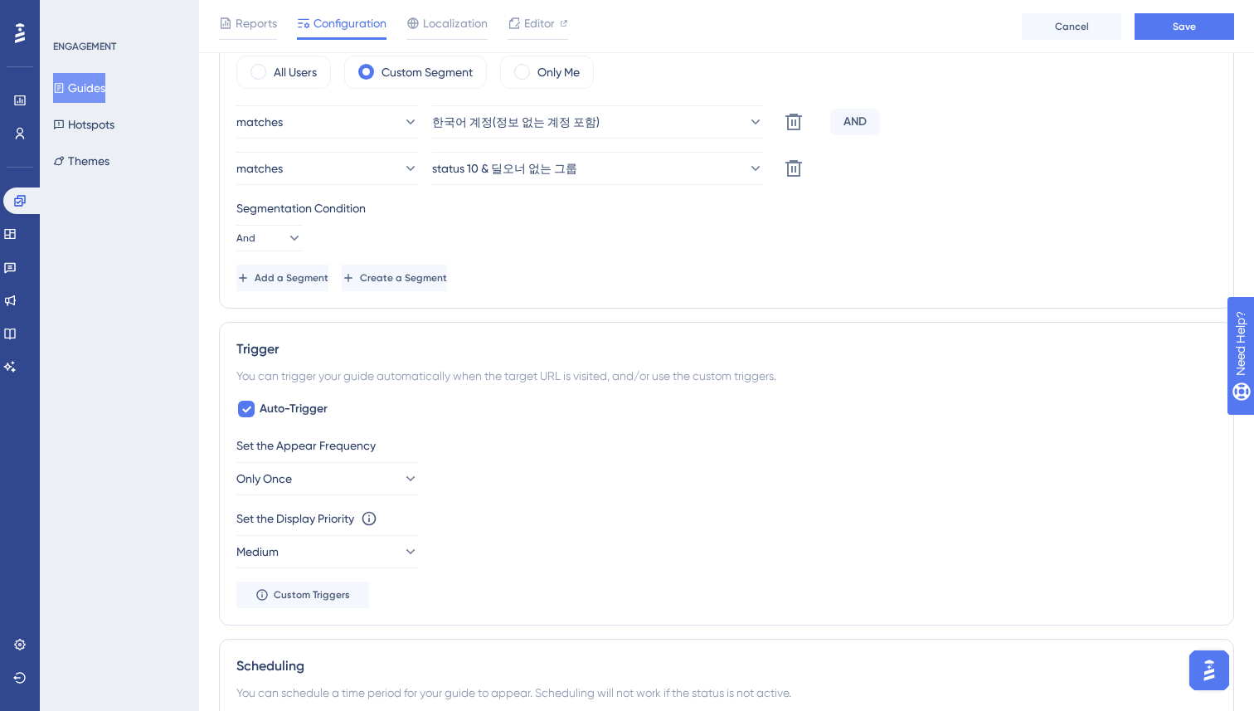
click at [917, 241] on div "Segmentation Condition And" at bounding box center [726, 224] width 980 height 53
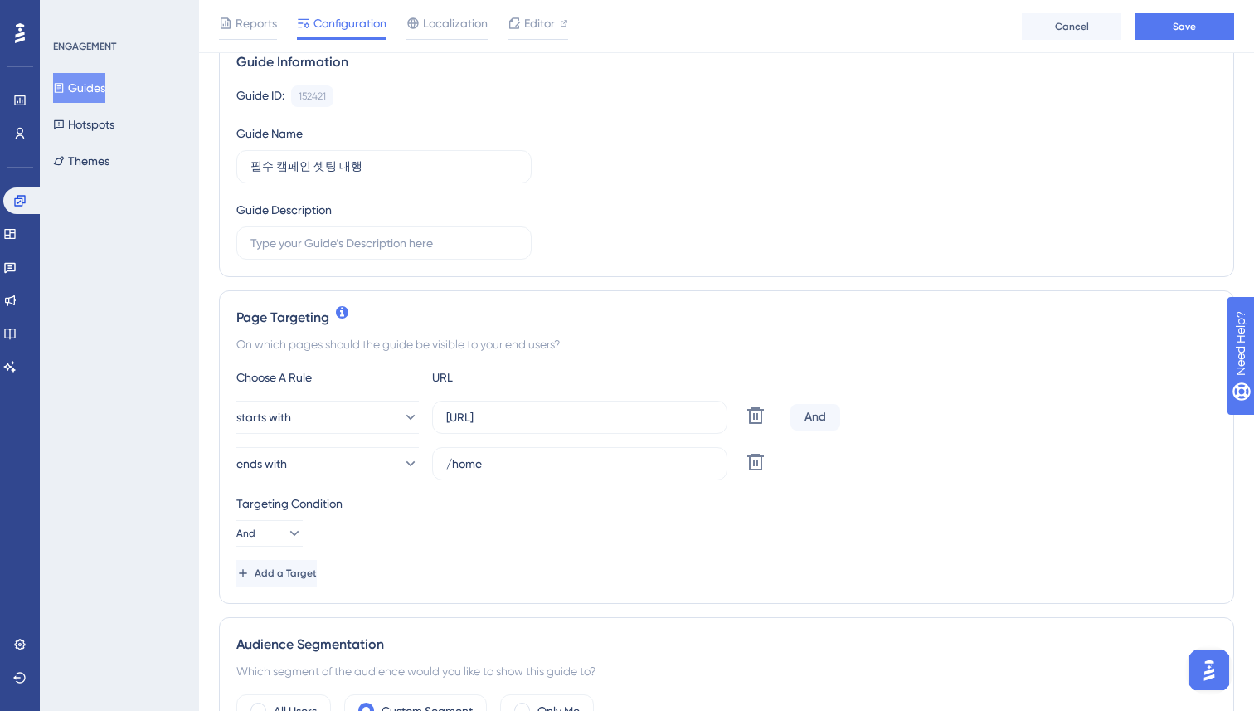
scroll to position [0, 0]
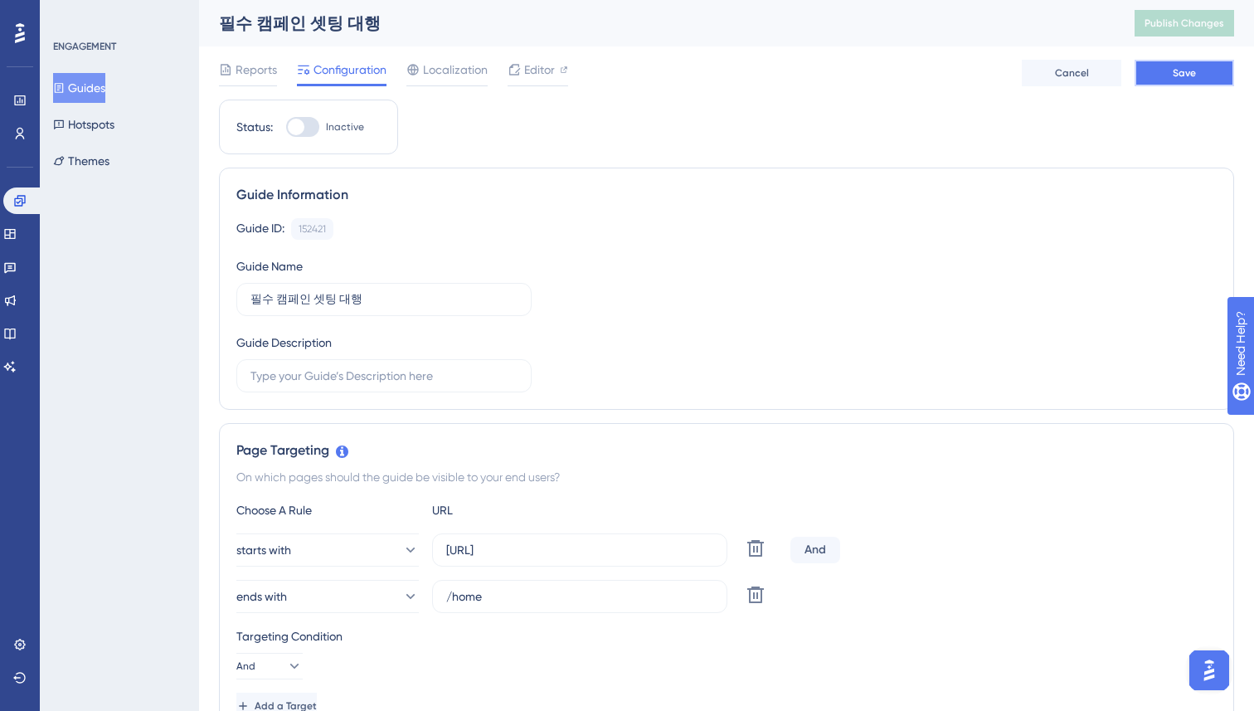
click at [1166, 85] on button "Save" at bounding box center [1184, 73] width 100 height 27
click at [1161, 17] on span "Publish Changes" at bounding box center [1184, 23] width 80 height 13
click at [591, 195] on div "Guide Information" at bounding box center [726, 195] width 980 height 20
